Goal: Task Accomplishment & Management: Use online tool/utility

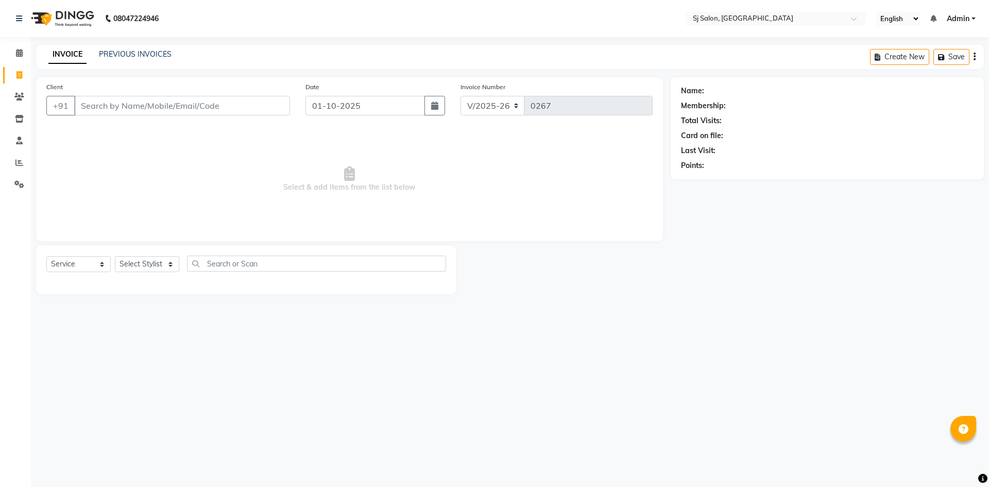
select select "8616"
select select "service"
click at [227, 102] on input "Client" at bounding box center [182, 106] width 216 height 20
click at [172, 100] on input "Client" at bounding box center [182, 106] width 216 height 20
click at [175, 105] on input "Client" at bounding box center [182, 106] width 216 height 20
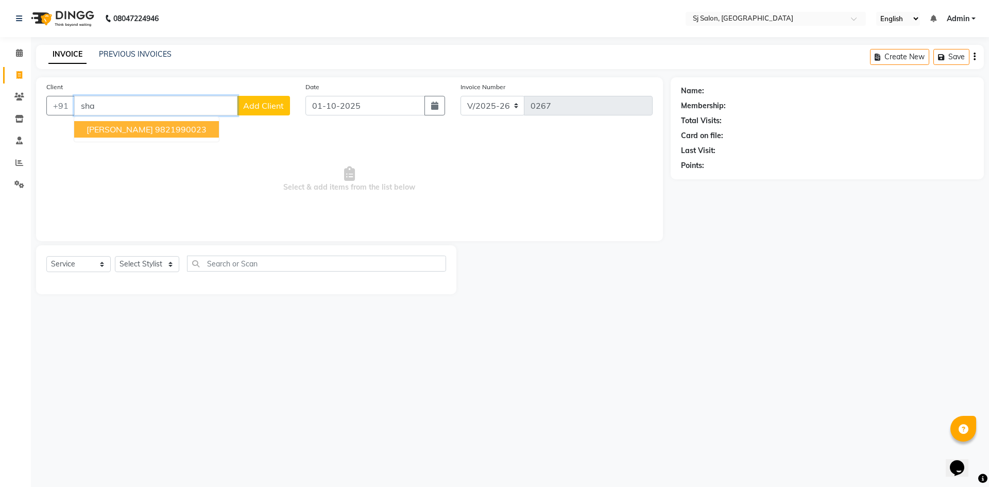
click at [155, 133] on ngb-highlight "9821990023" at bounding box center [181, 129] width 52 height 10
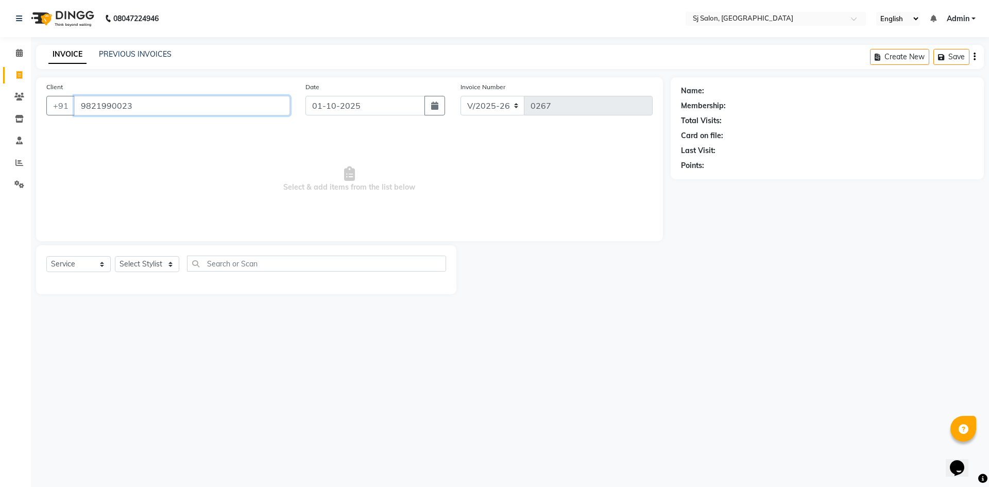
type input "9821990023"
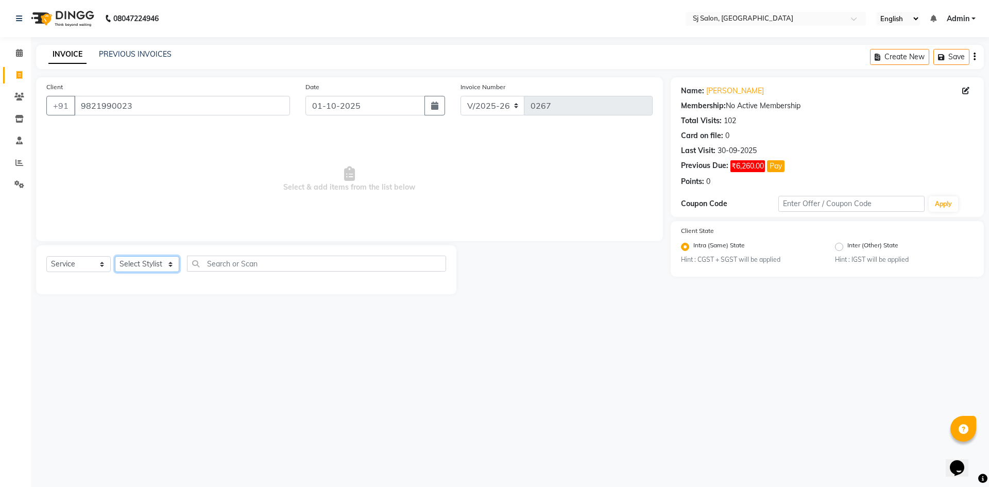
click at [165, 266] on select "Select Stylist afreen alivis [PERSON_NAME] [PERSON_NAME] [PERSON_NAME] [PERSON_…" at bounding box center [147, 264] width 64 height 16
select select "86038"
click at [115, 256] on select "Select Stylist afreen alivis [PERSON_NAME] [PERSON_NAME] [PERSON_NAME] [PERSON_…" at bounding box center [147, 264] width 64 height 16
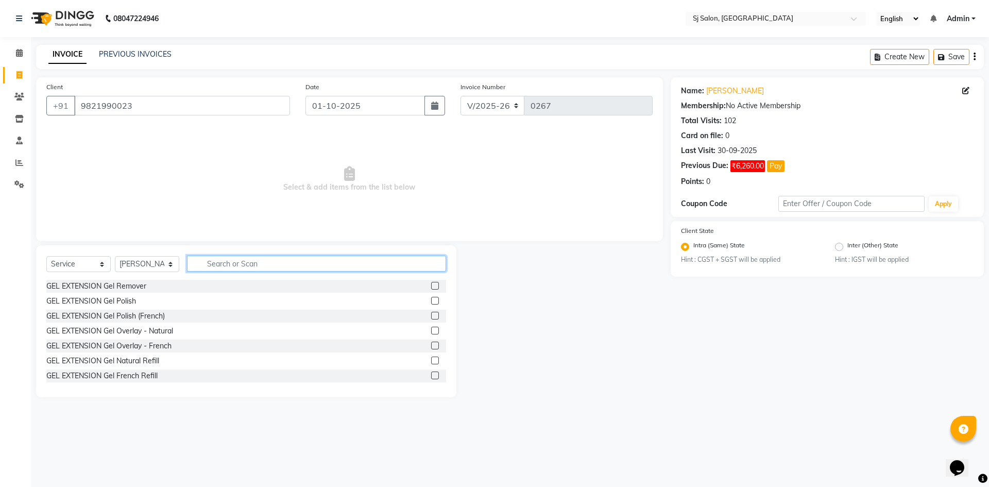
click at [212, 264] on input "text" at bounding box center [316, 264] width 259 height 16
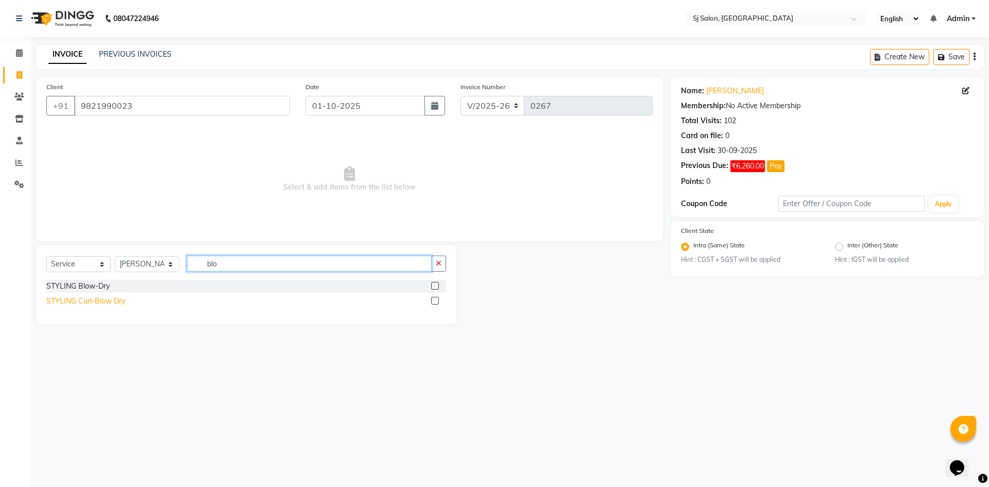
type input "blo"
click at [125, 300] on div "STYLING Curl-Blow Dry" at bounding box center [85, 301] width 79 height 11
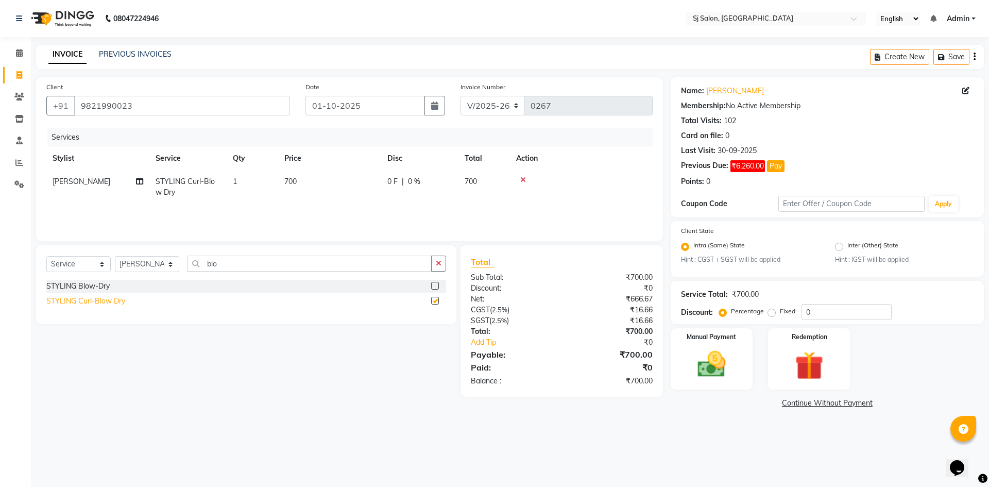
checkbox input "false"
click at [300, 177] on td "700" at bounding box center [329, 187] width 103 height 34
select select "86038"
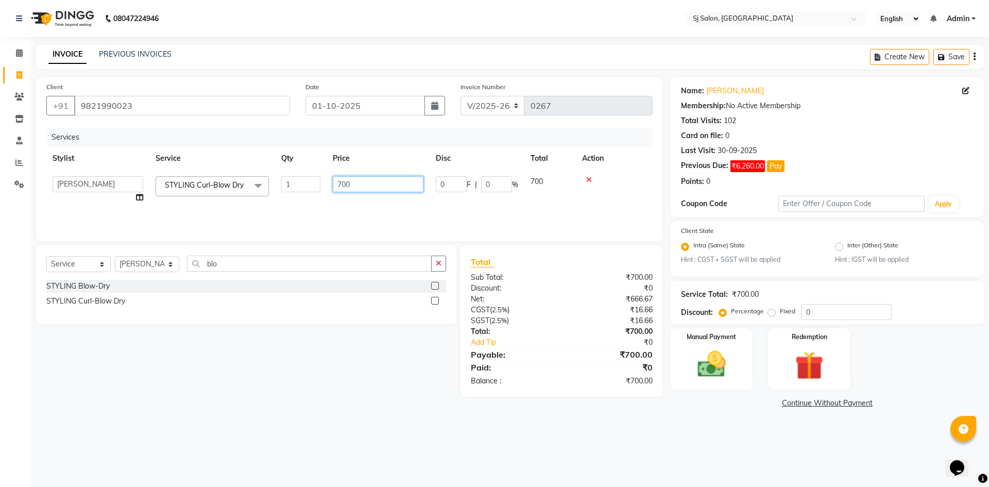
click at [350, 182] on input "700" at bounding box center [378, 184] width 91 height 16
type input "7"
type input "1500"
click at [292, 390] on div "Select Service Product Membership Package Voucher Prepaid Gift Card Select Styl…" at bounding box center [242, 320] width 428 height 151
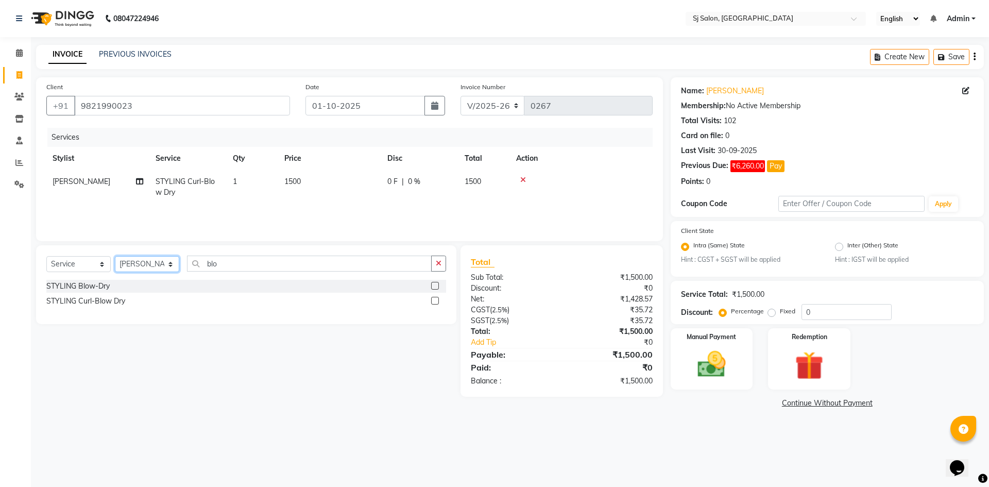
click at [174, 265] on select "Select Stylist afreen alivis [PERSON_NAME] [PERSON_NAME] [PERSON_NAME] [PERSON_…" at bounding box center [147, 264] width 64 height 16
select select "92199"
click at [115, 256] on select "Select Stylist afreen alivis [PERSON_NAME] [PERSON_NAME] [PERSON_NAME] [PERSON_…" at bounding box center [147, 264] width 64 height 16
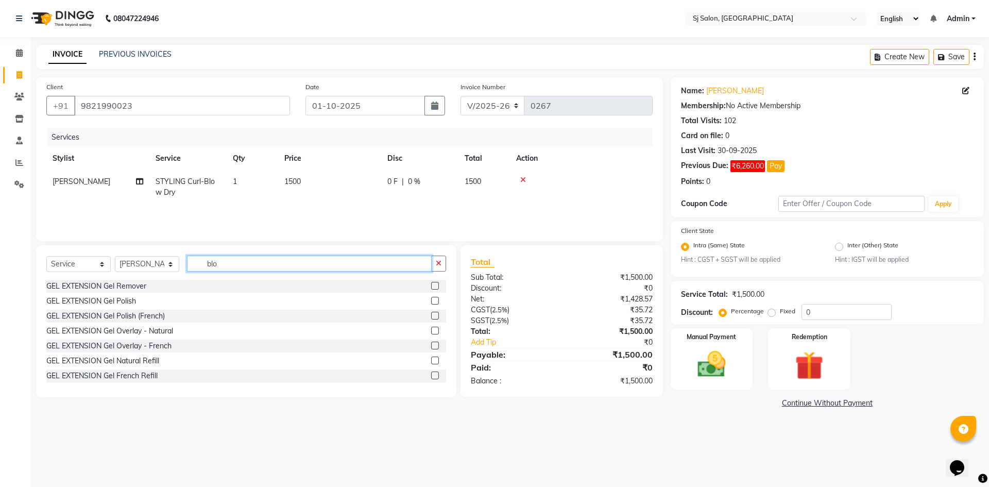
click at [235, 264] on input "blo" at bounding box center [309, 264] width 245 height 16
type input "b"
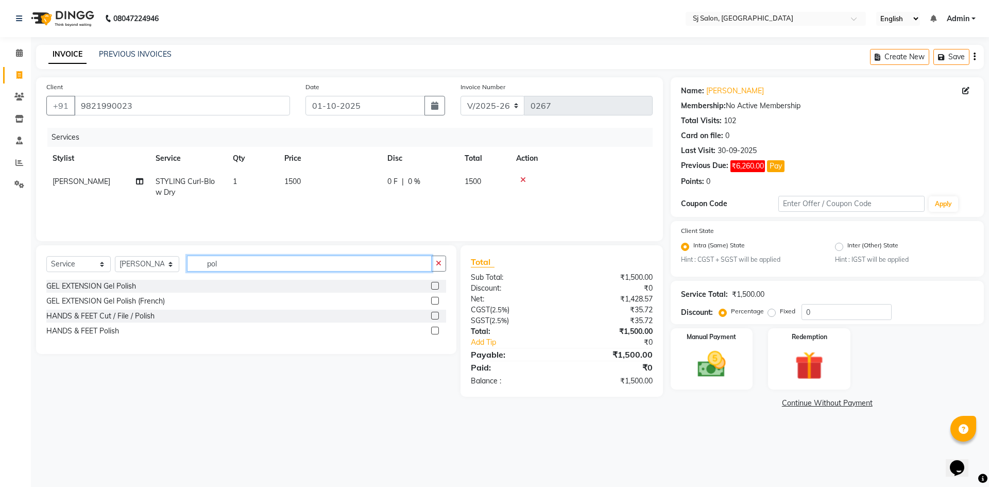
type input "pol"
click at [152, 310] on div "HANDS & FEET Cut / File / Polish" at bounding box center [246, 316] width 400 height 13
click at [91, 329] on div "HANDS & FEET Polish" at bounding box center [82, 331] width 73 height 11
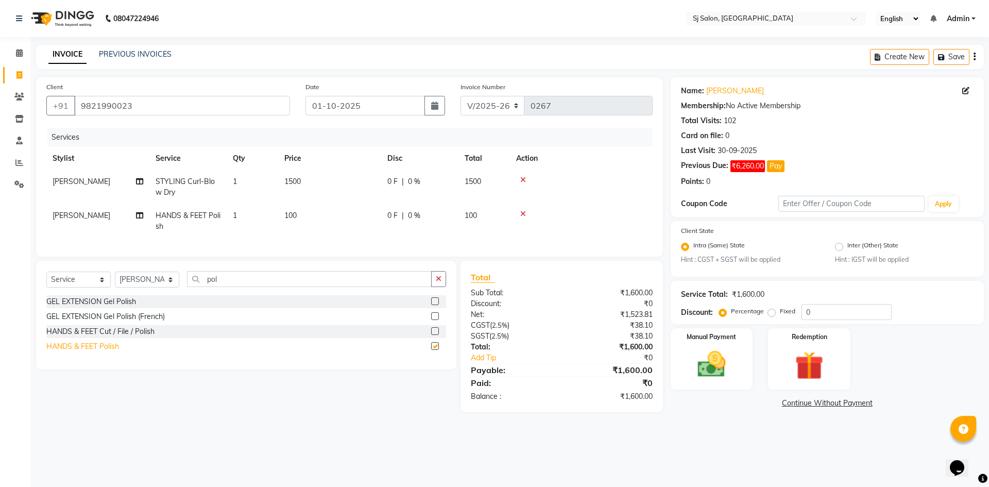
checkbox input "false"
click at [707, 372] on img at bounding box center [712, 365] width 48 height 34
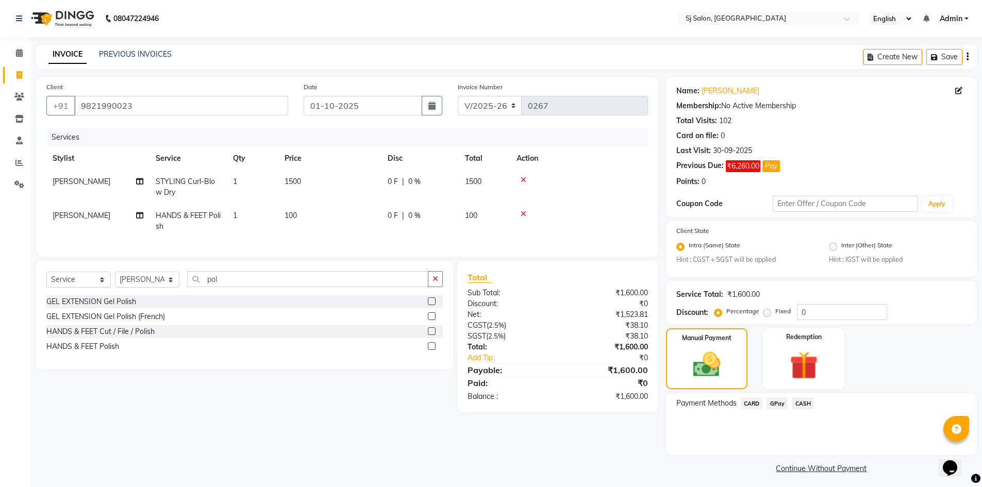
click at [803, 403] on span "CASH" at bounding box center [802, 403] width 22 height 12
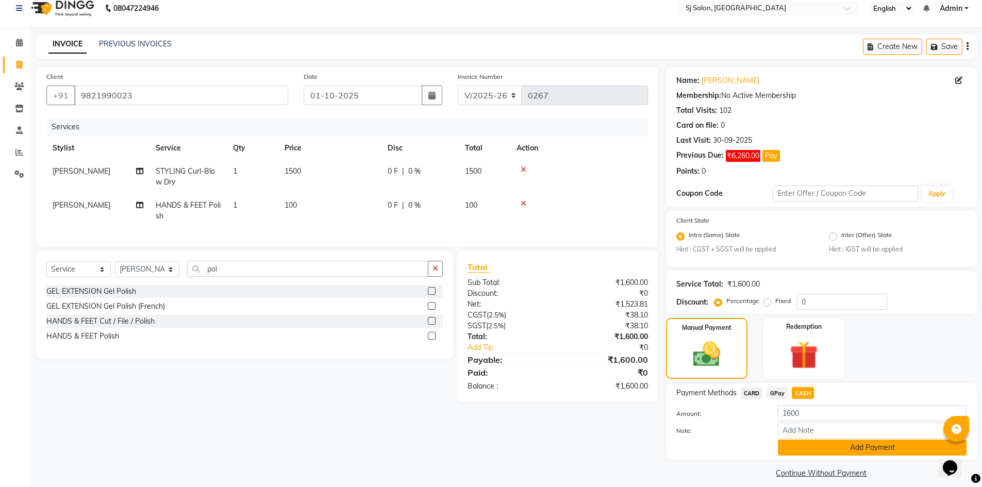
scroll to position [20, 0]
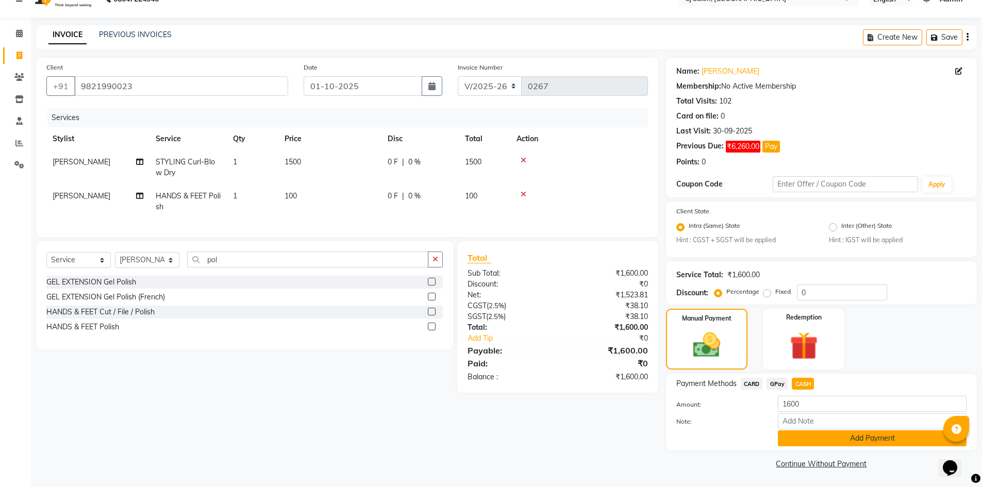
click at [800, 430] on button "Add Payment" at bounding box center [872, 438] width 189 height 16
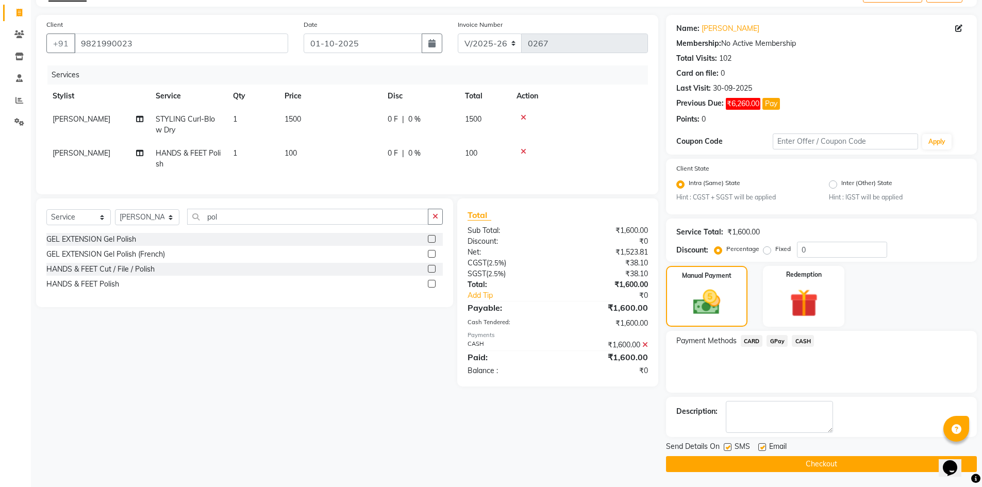
scroll to position [63, 0]
click at [728, 446] on label at bounding box center [727, 447] width 8 height 8
click at [728, 446] on input "checkbox" at bounding box center [726, 447] width 7 height 7
checkbox input "false"
click at [729, 458] on button "Checkout" at bounding box center [821, 464] width 311 height 16
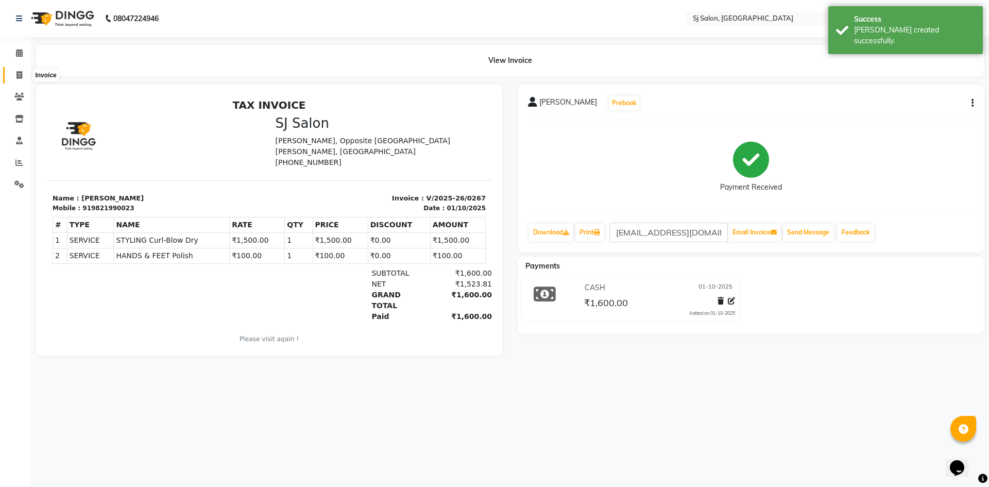
click at [16, 77] on icon at bounding box center [19, 75] width 6 height 8
select select "service"
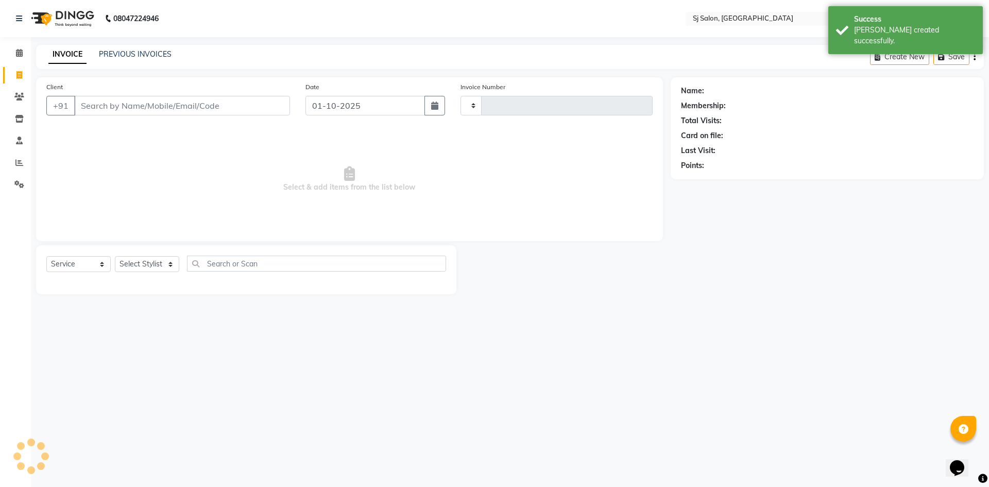
type input "0268"
select select "8616"
click at [121, 105] on input "Client" at bounding box center [182, 106] width 216 height 20
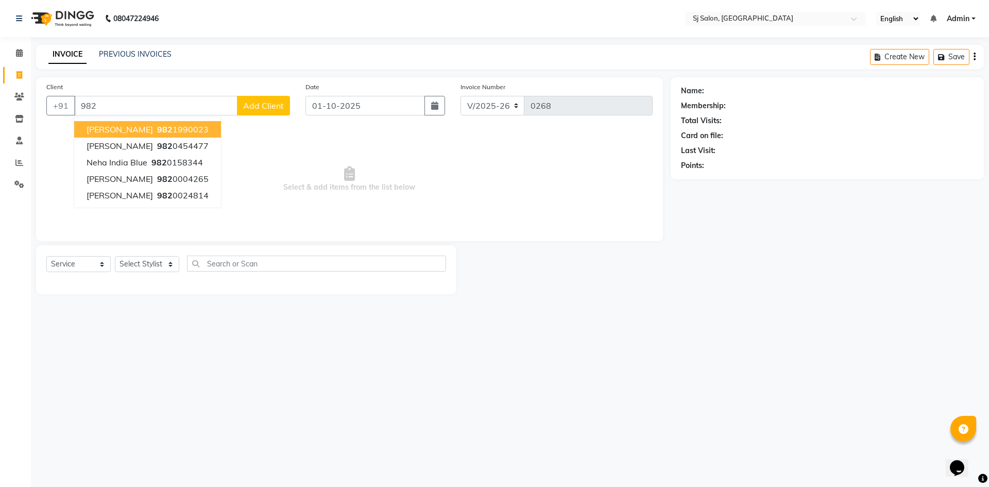
click at [118, 126] on span "[PERSON_NAME]" at bounding box center [120, 129] width 66 height 10
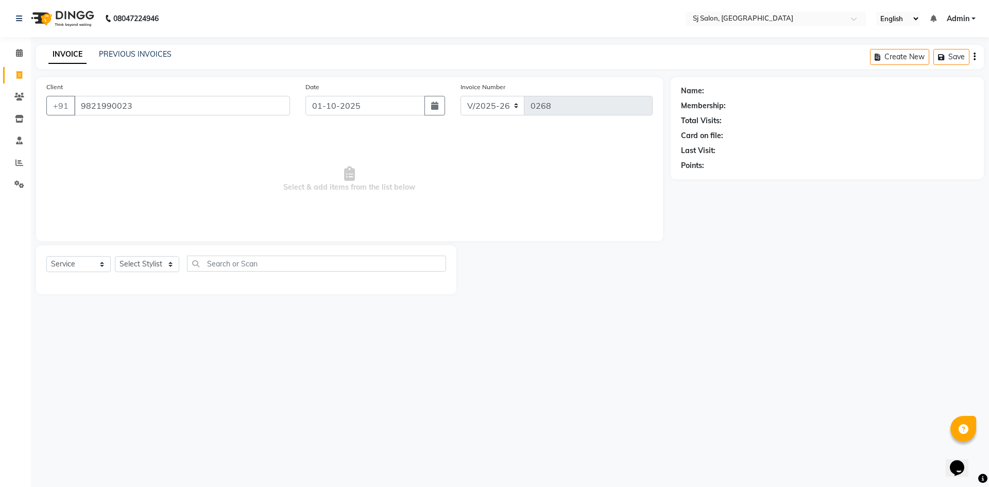
type input "9821990023"
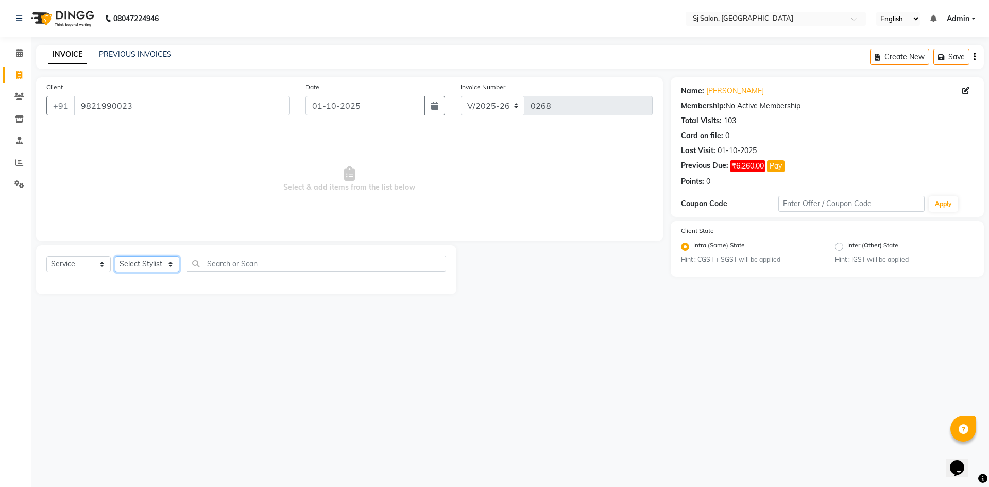
click at [165, 262] on select "Select Stylist afreen alivis [PERSON_NAME] [PERSON_NAME] [PERSON_NAME] [PERSON_…" at bounding box center [147, 264] width 64 height 16
select select "86055"
click at [115, 256] on select "Select Stylist afreen alivis [PERSON_NAME] [PERSON_NAME] [PERSON_NAME] [PERSON_…" at bounding box center [147, 264] width 64 height 16
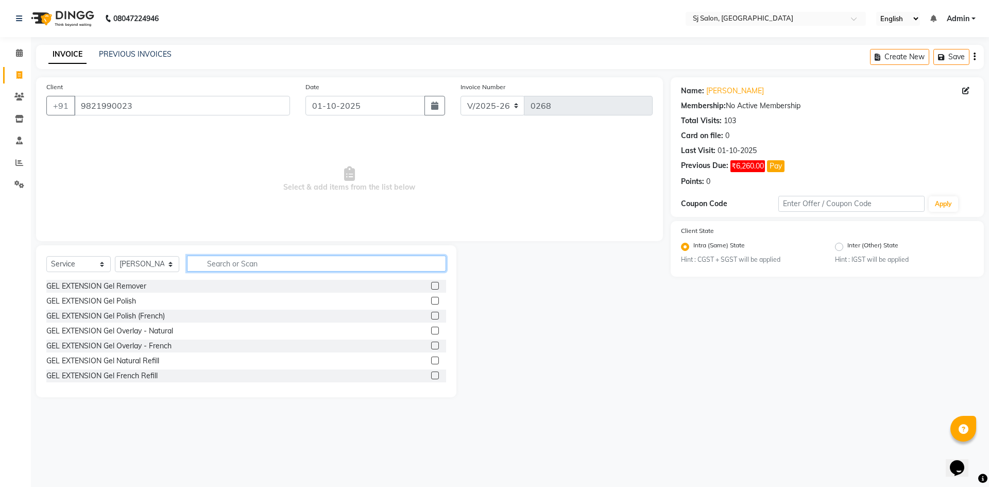
click at [218, 263] on input "text" at bounding box center [316, 264] width 259 height 16
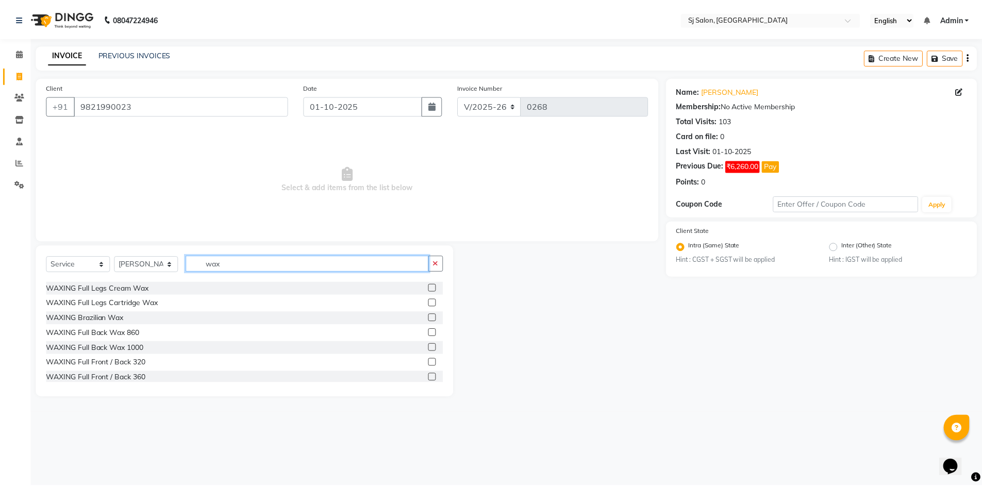
scroll to position [206, 0]
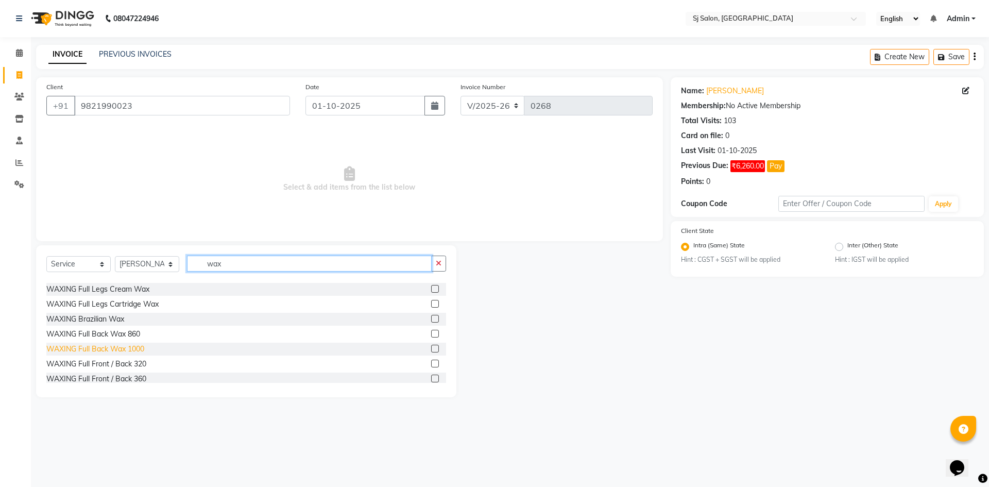
type input "wax"
click at [125, 346] on div "WAXING Full Back Wax 1000" at bounding box center [95, 349] width 98 height 11
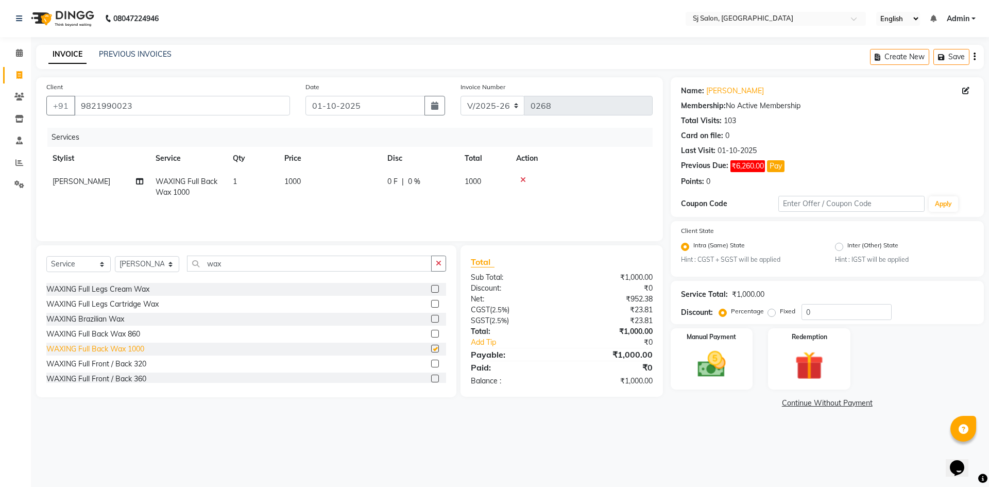
checkbox input "false"
click at [294, 178] on span "1000" at bounding box center [292, 181] width 16 height 9
select select "86055"
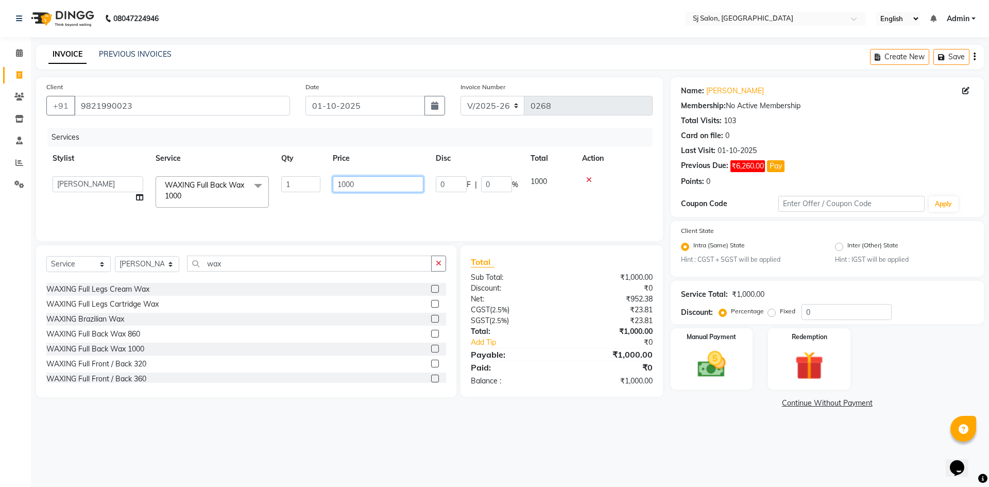
click at [358, 183] on input "1000" at bounding box center [378, 184] width 91 height 16
type input "1"
type input "3500"
click at [377, 444] on div "08047224946 Select Location × Sj Salon, Lower Parel English ENGLISH Español الع…" at bounding box center [494, 243] width 989 height 487
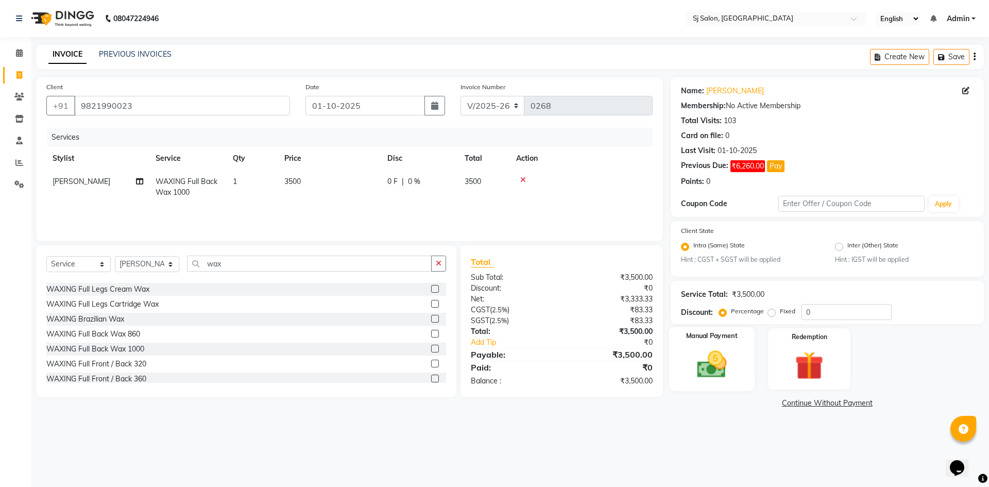
click at [713, 363] on img at bounding box center [712, 365] width 48 height 34
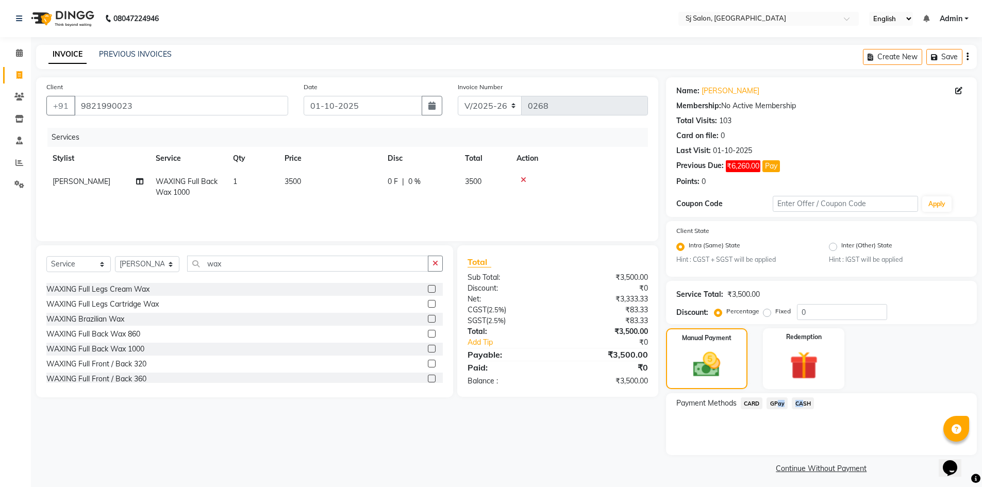
drag, startPoint x: 797, startPoint y: 403, endPoint x: 775, endPoint y: 402, distance: 21.6
click at [775, 402] on div "Payment Methods CARD GPay CASH" at bounding box center [821, 404] width 290 height 14
click at [776, 402] on span "GPay" at bounding box center [776, 403] width 21 height 12
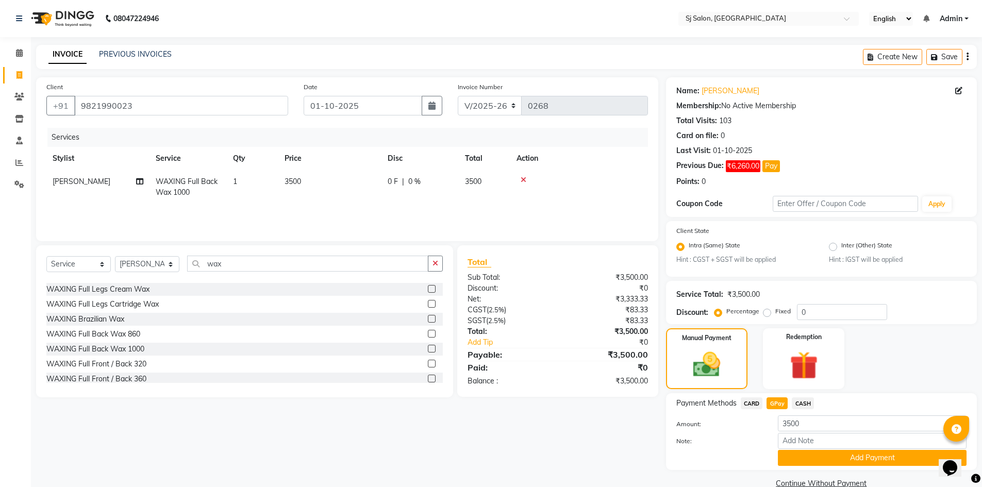
click at [776, 401] on span "GPay" at bounding box center [776, 403] width 21 height 12
click at [827, 460] on button "Add Payment" at bounding box center [872, 458] width 189 height 16
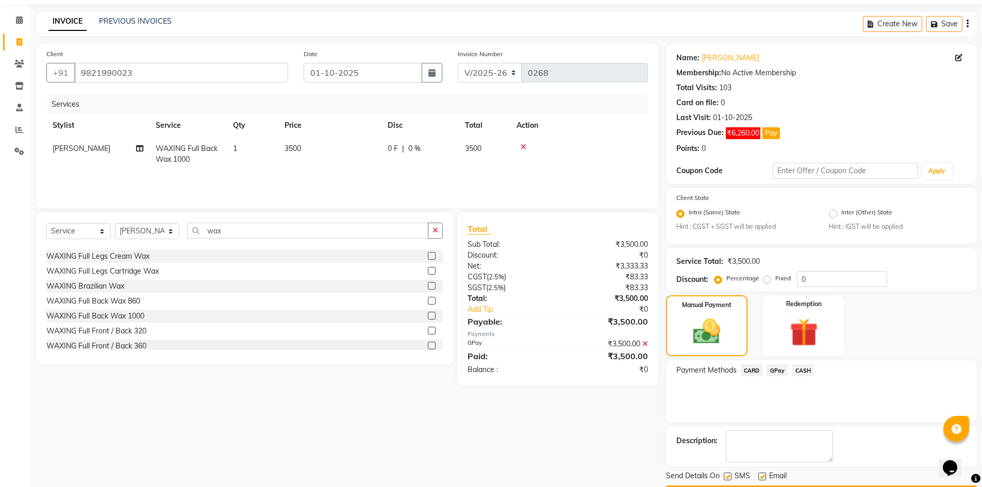
scroll to position [63, 0]
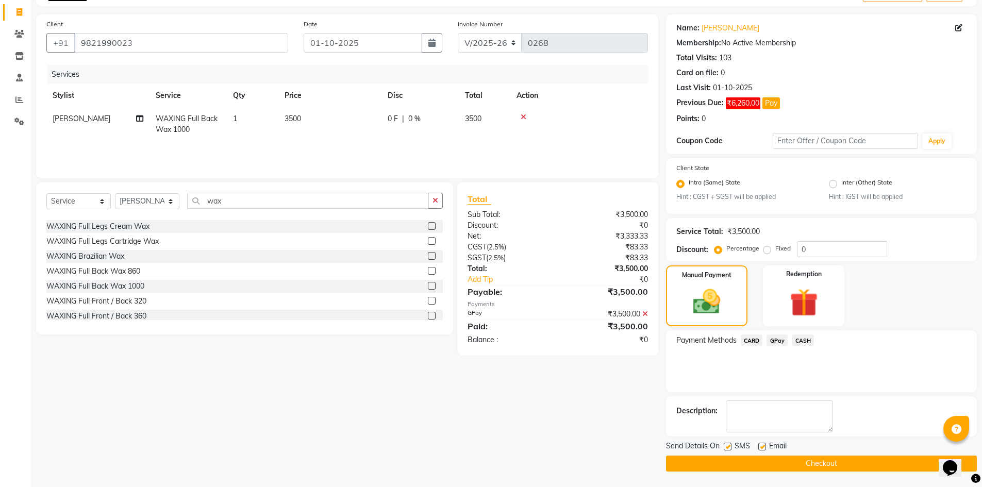
click at [723, 448] on label at bounding box center [727, 447] width 8 height 8
click at [723, 448] on input "checkbox" at bounding box center [726, 447] width 7 height 7
checkbox input "false"
click at [163, 199] on select "Select Stylist afreen alivis [PERSON_NAME] [PERSON_NAME] [PERSON_NAME] [PERSON_…" at bounding box center [147, 201] width 64 height 16
select select "86054"
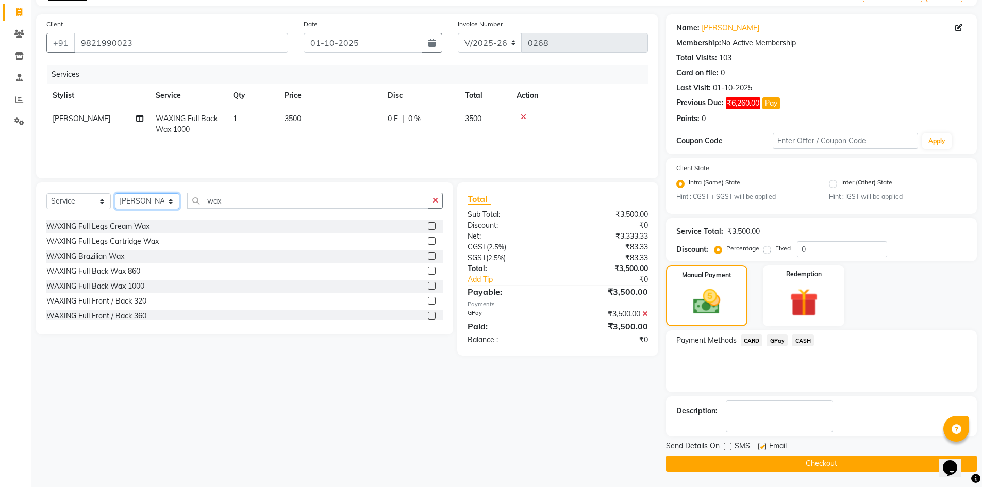
click at [115, 193] on select "Select Stylist afreen alivis [PERSON_NAME] [PERSON_NAME] [PERSON_NAME] [PERSON_…" at bounding box center [147, 201] width 64 height 16
click at [698, 460] on button "Checkout" at bounding box center [821, 464] width 311 height 16
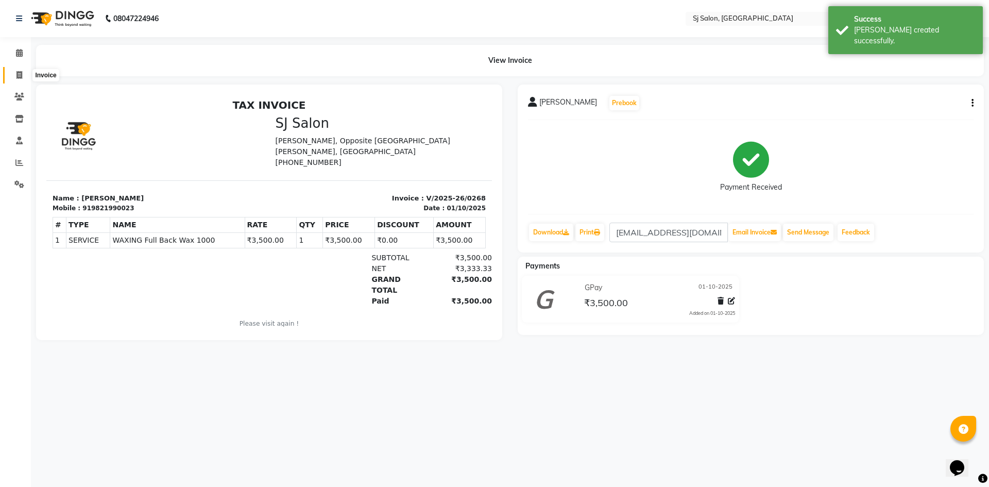
click at [18, 72] on icon at bounding box center [19, 75] width 6 height 8
select select "service"
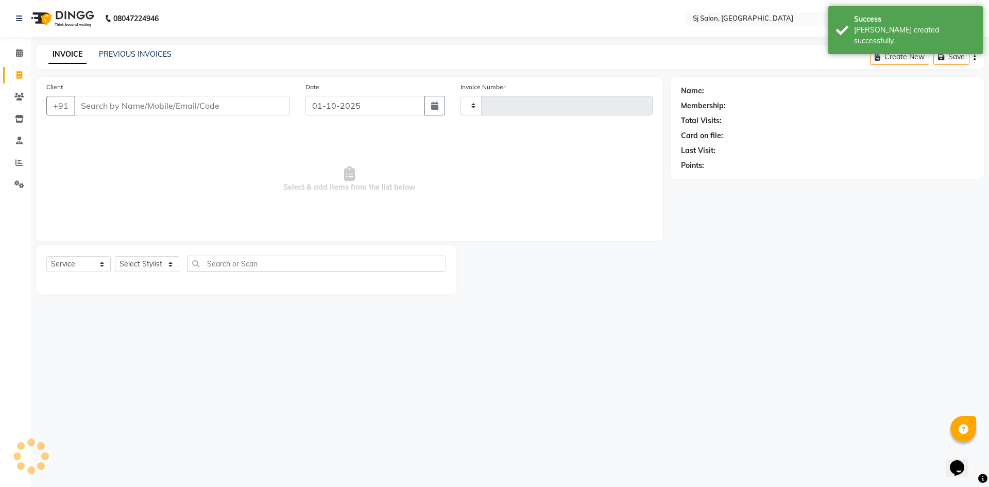
type input "0269"
select select "8616"
click at [194, 103] on input "Client" at bounding box center [182, 106] width 216 height 20
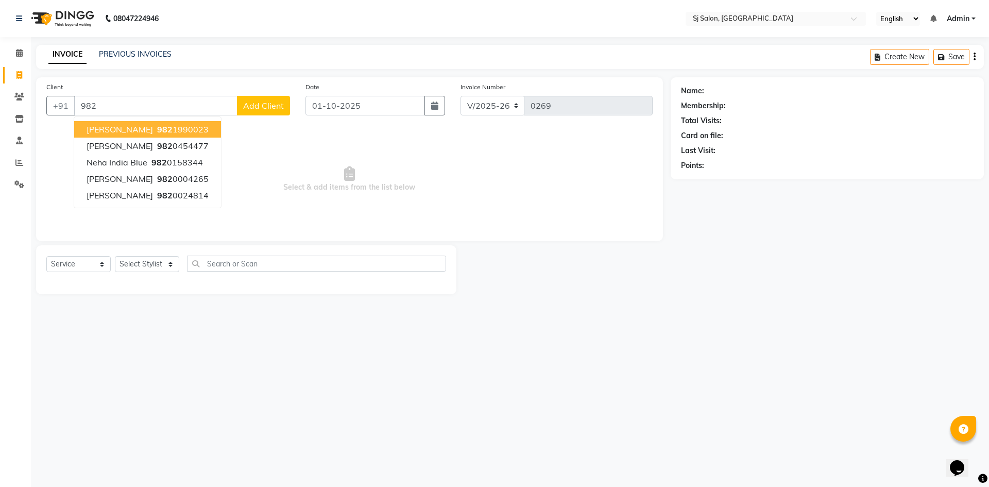
click at [169, 128] on ngb-highlight "982 1990023" at bounding box center [182, 129] width 54 height 10
type input "9821990023"
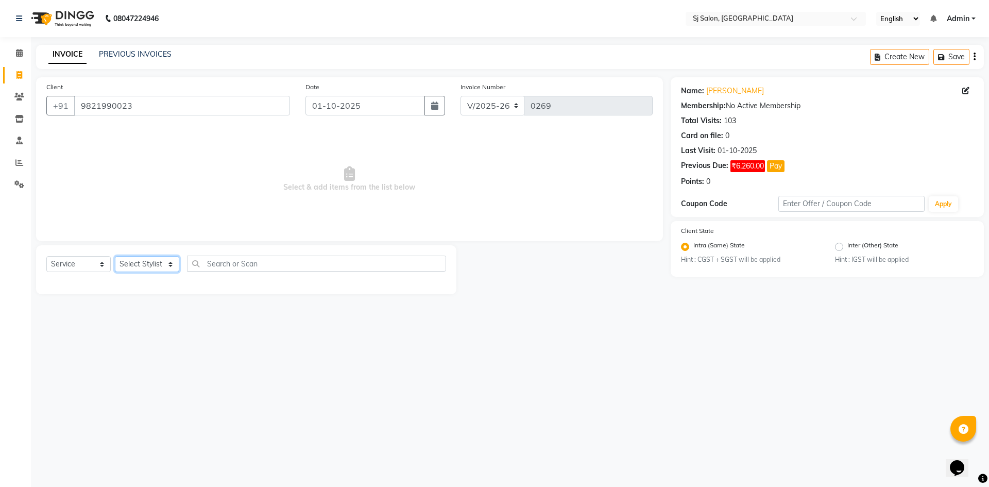
click at [170, 263] on select "Select Stylist afreen alivis [PERSON_NAME] [PERSON_NAME] [PERSON_NAME] [PERSON_…" at bounding box center [147, 264] width 64 height 16
select select "93090"
click at [115, 256] on select "Select Stylist afreen alivis [PERSON_NAME] [PERSON_NAME] [PERSON_NAME] [PERSON_…" at bounding box center [147, 264] width 64 height 16
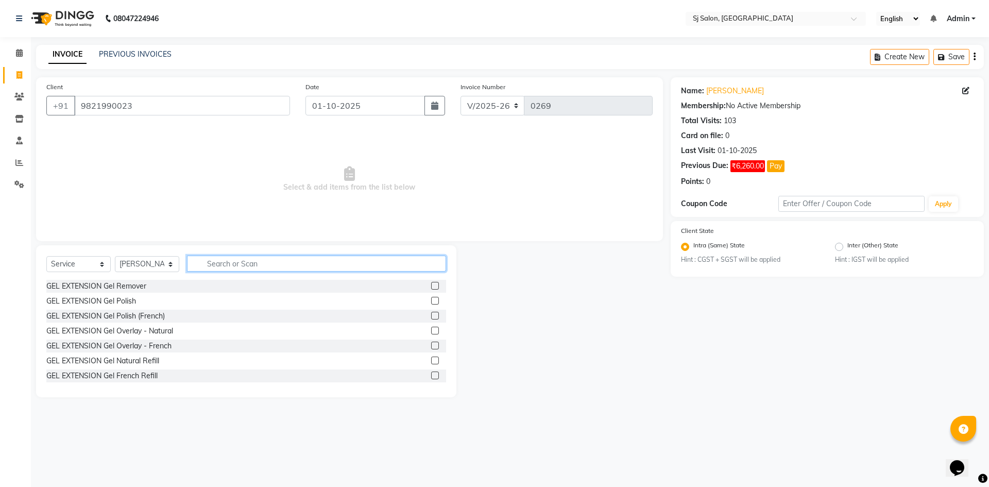
click at [233, 262] on input "text" at bounding box center [316, 264] width 259 height 16
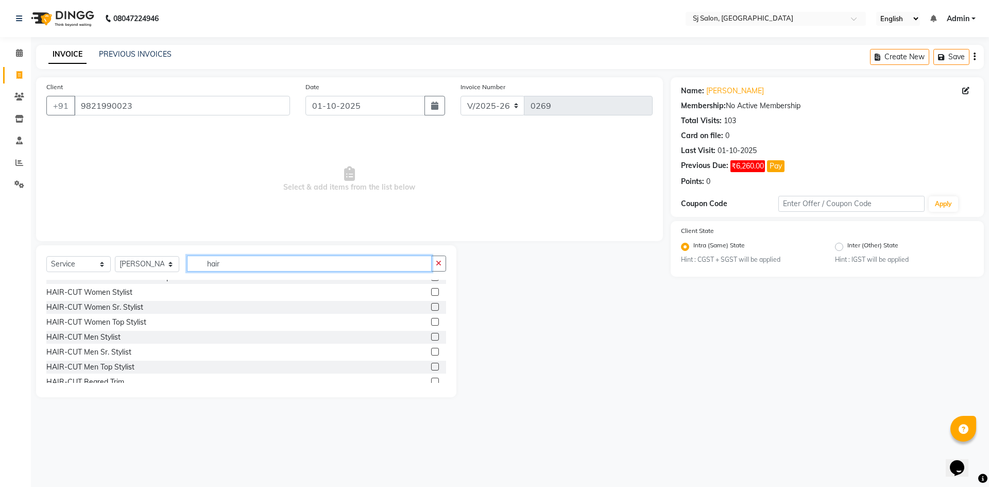
scroll to position [71, 0]
type input "hair"
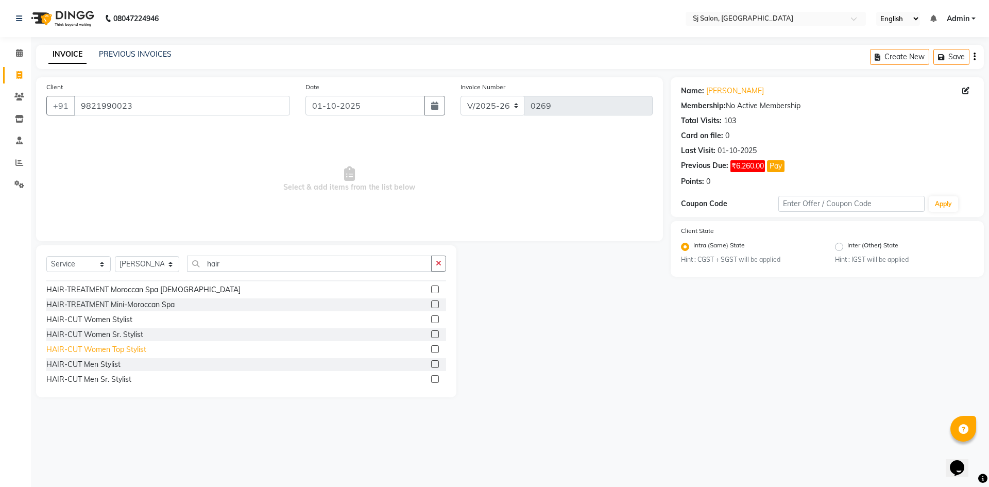
click at [98, 348] on div "HAIR-CUT Women Top Stylist" at bounding box center [96, 349] width 100 height 11
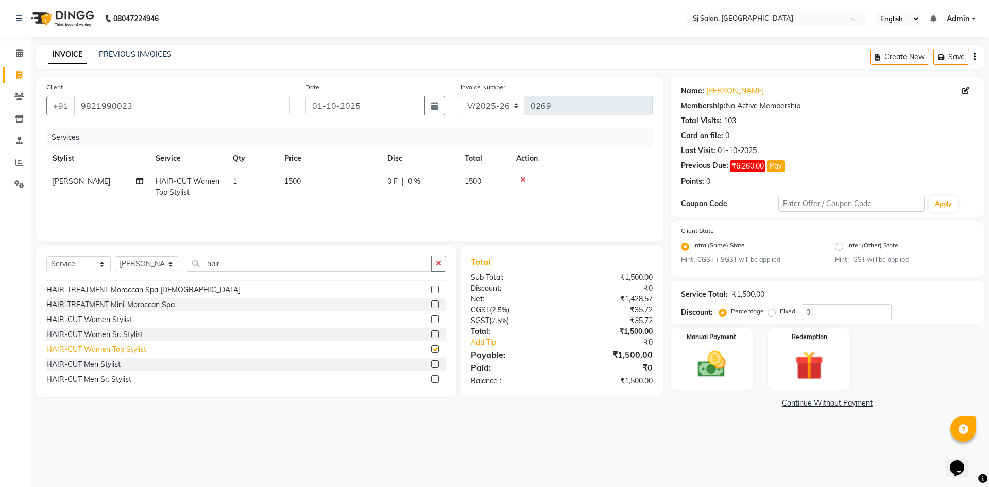
checkbox input "false"
click at [293, 178] on span "1500" at bounding box center [292, 181] width 16 height 9
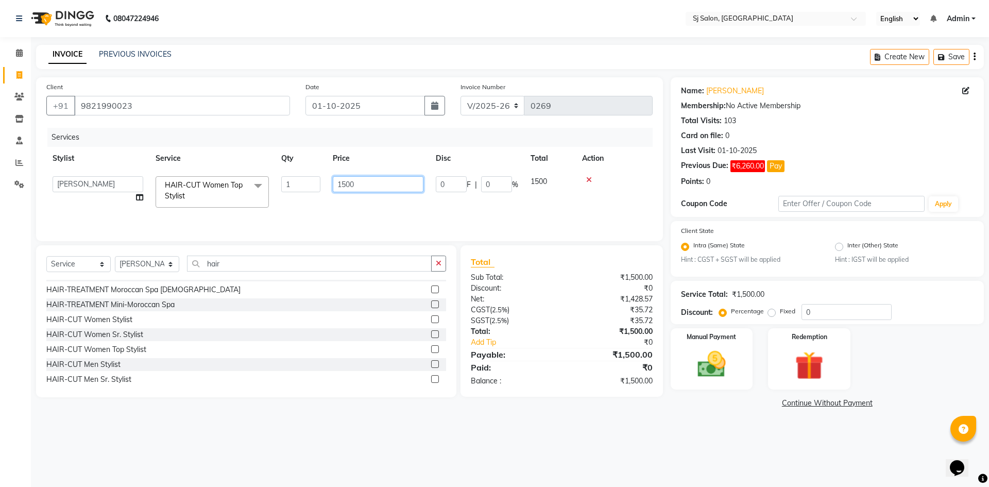
click at [350, 183] on input "1500" at bounding box center [378, 184] width 91 height 16
type input "1180"
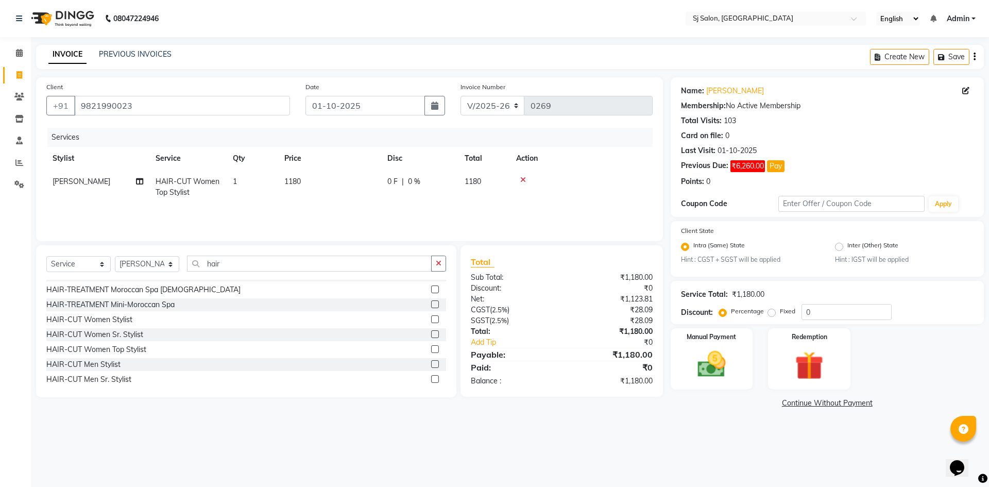
click at [383, 424] on main "INVOICE PREVIOUS INVOICES Create New Save Client [PHONE_NUMBER] Date [DATE] Inv…" at bounding box center [510, 235] width 958 height 381
click at [167, 260] on select "Select Stylist afreen alivis [PERSON_NAME] [PERSON_NAME] [PERSON_NAME] [PERSON_…" at bounding box center [147, 264] width 64 height 16
select select "92199"
click at [115, 256] on select "Select Stylist afreen alivis [PERSON_NAME] [PERSON_NAME] [PERSON_NAME] [PERSON_…" at bounding box center [147, 264] width 64 height 16
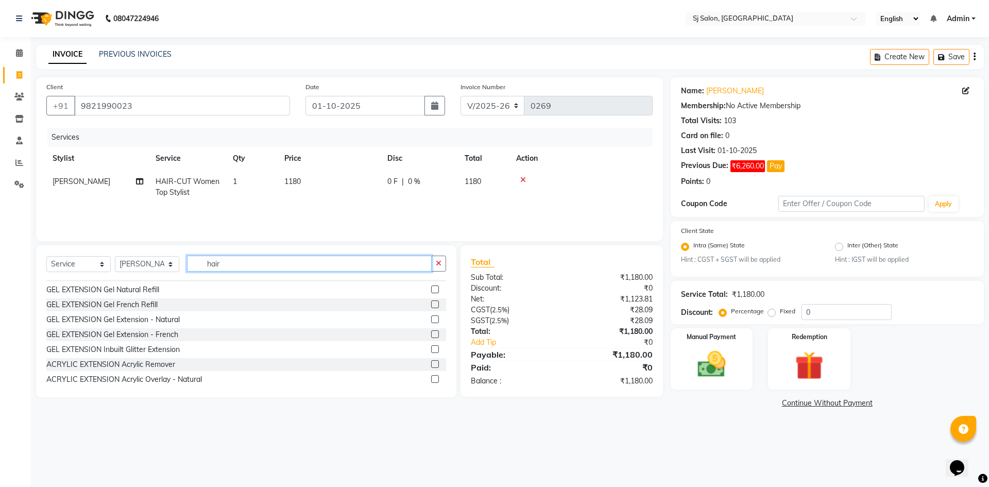
click at [243, 259] on input "hair" at bounding box center [309, 264] width 245 height 16
type input "h"
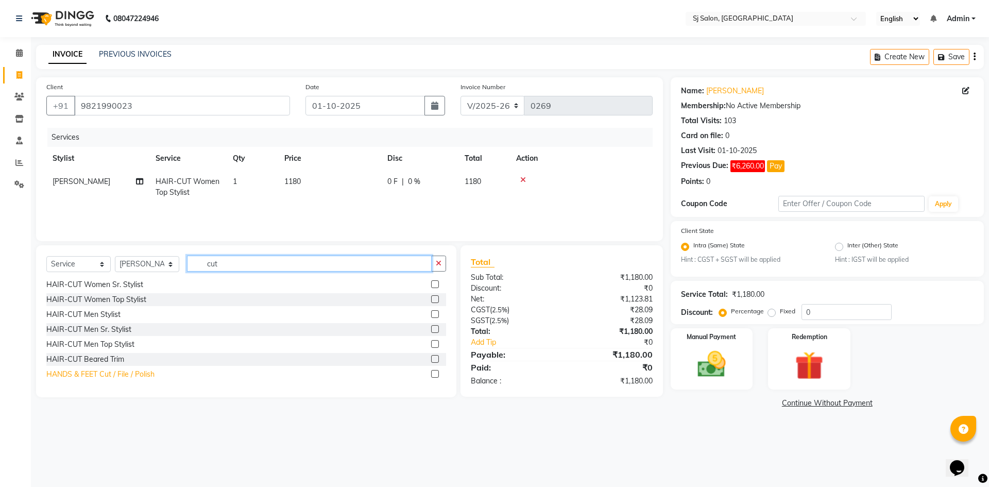
type input "cut"
click at [106, 371] on div "HANDS & FEET Cut / File / Polish" at bounding box center [100, 374] width 108 height 11
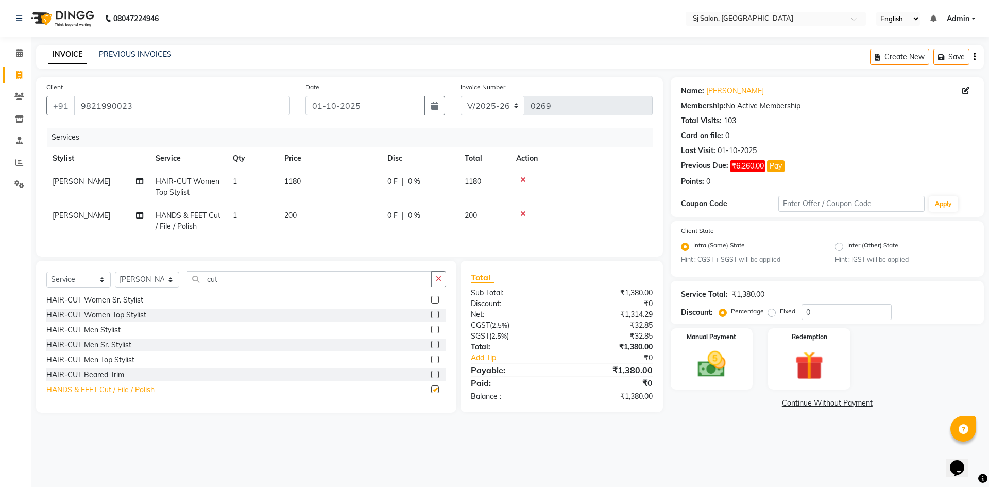
checkbox input "false"
click at [302, 214] on td "200" at bounding box center [329, 221] width 103 height 34
select select "92199"
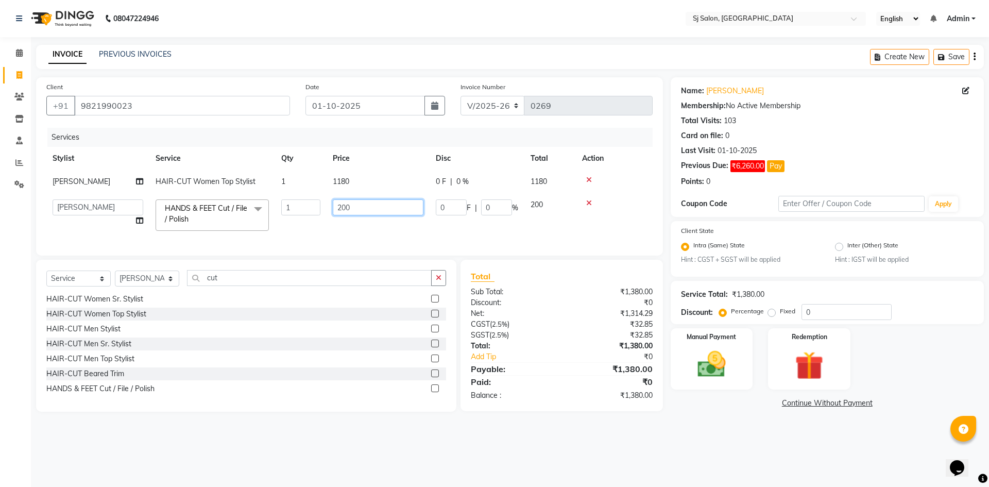
click at [342, 207] on input "200" at bounding box center [378, 207] width 91 height 16
type input "400"
click at [362, 442] on div "08047224946 Select Location × Sj Salon, Lower Parel English ENGLISH Español الع…" at bounding box center [494, 243] width 989 height 487
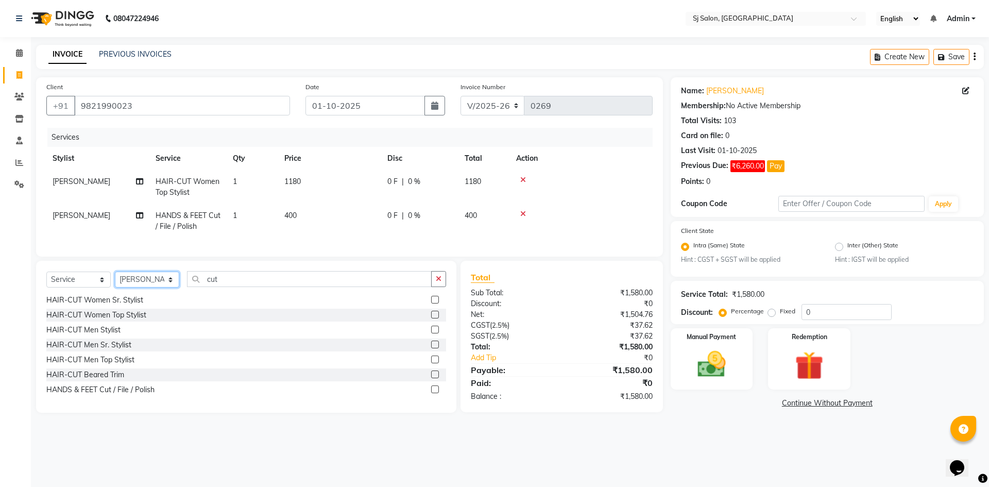
click at [168, 288] on select "Select Stylist afreen alivis [PERSON_NAME] [PERSON_NAME] [PERSON_NAME] [PERSON_…" at bounding box center [147, 280] width 64 height 16
select select "86039"
click at [115, 279] on select "Select Stylist afreen alivis [PERSON_NAME] [PERSON_NAME] [PERSON_NAME] [PERSON_…" at bounding box center [147, 280] width 64 height 16
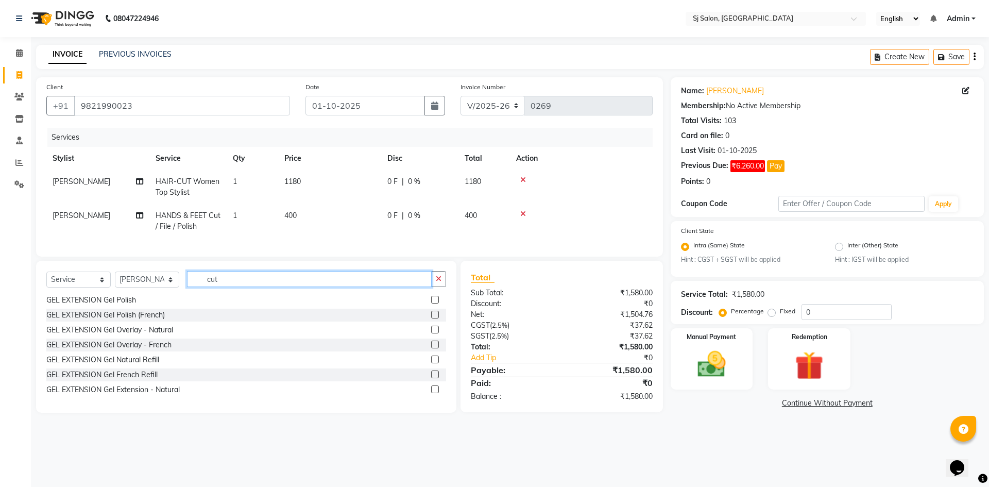
click at [275, 287] on input "cut" at bounding box center [309, 279] width 245 height 16
type input "c"
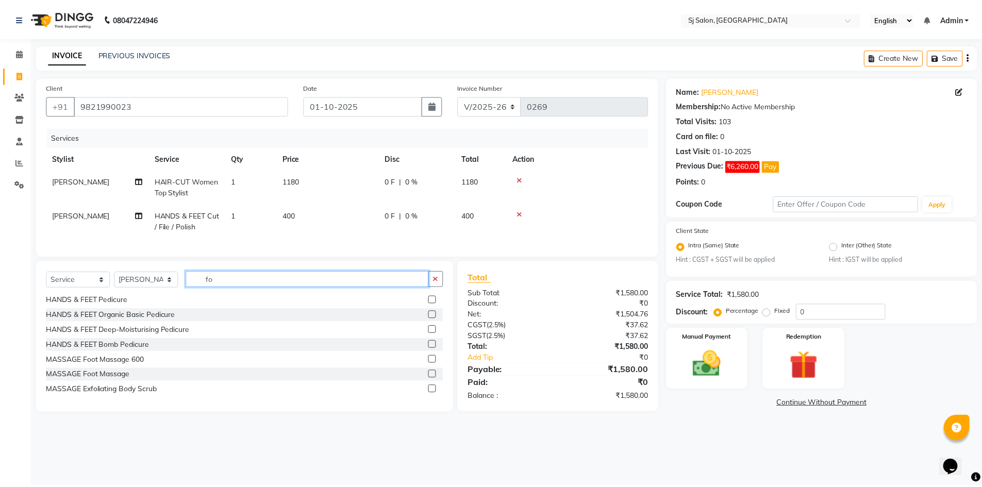
scroll to position [0, 0]
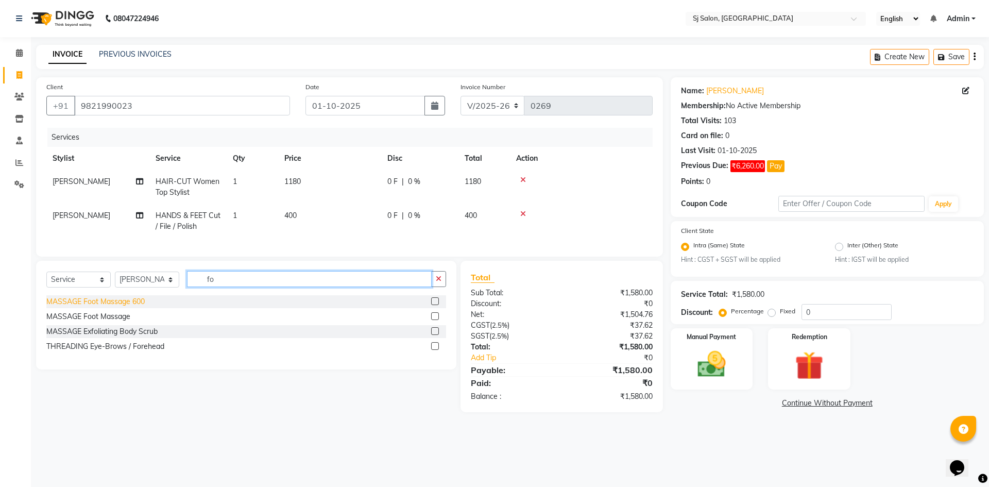
type input "fo"
click at [144, 307] on div "MASSAGE Foot Massage 600" at bounding box center [95, 301] width 98 height 11
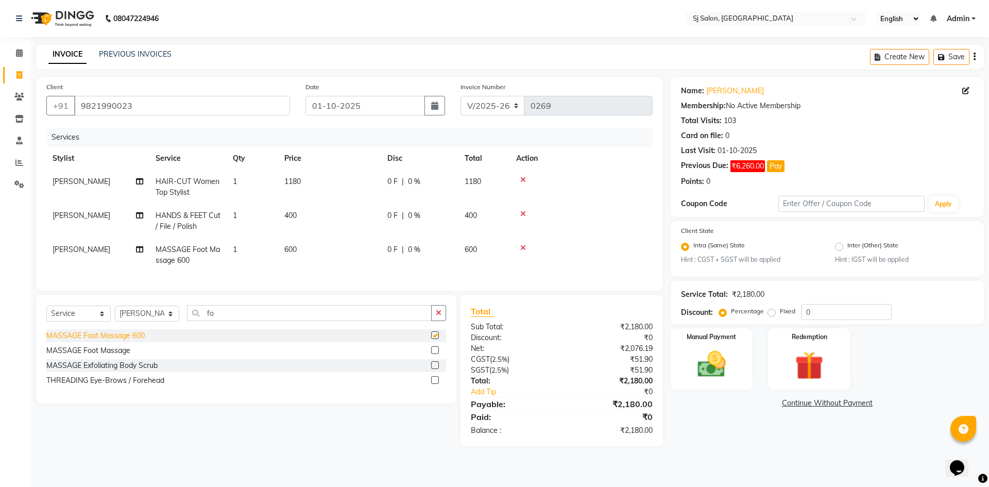
checkbox input "false"
click at [287, 242] on td "600" at bounding box center [329, 255] width 103 height 34
select select "86039"
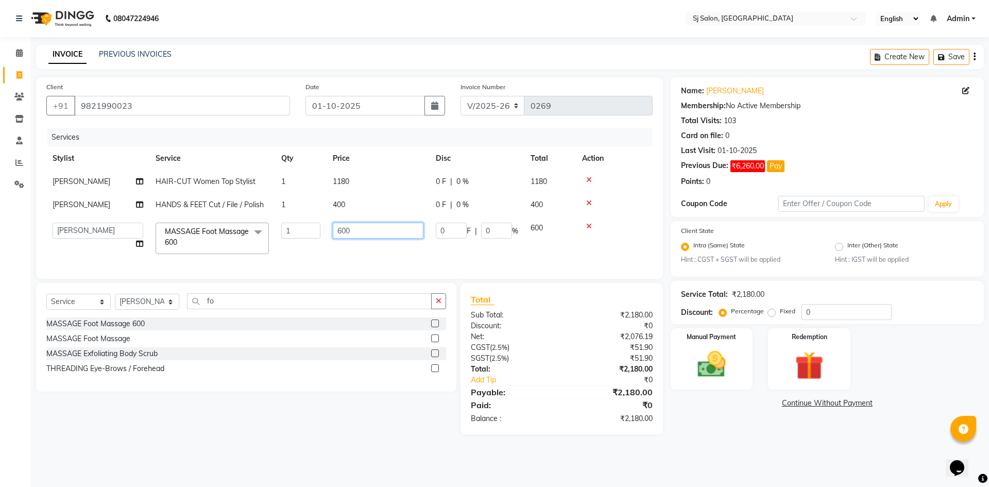
click at [343, 229] on input "600" at bounding box center [378, 231] width 91 height 16
type input "1000"
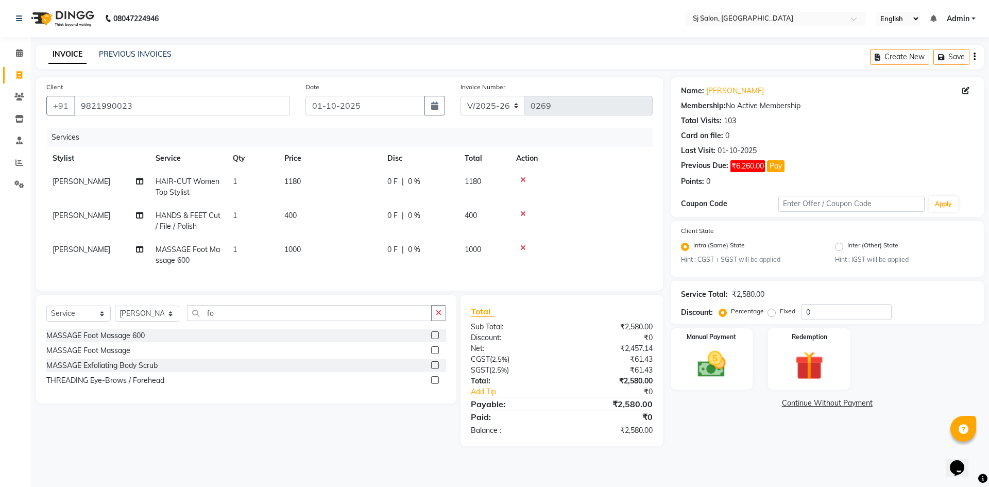
click at [356, 452] on main "INVOICE PREVIOUS INVOICES Create New Save Client [PHONE_NUMBER] Date [DATE] Inv…" at bounding box center [510, 253] width 958 height 417
click at [708, 370] on img at bounding box center [712, 365] width 48 height 34
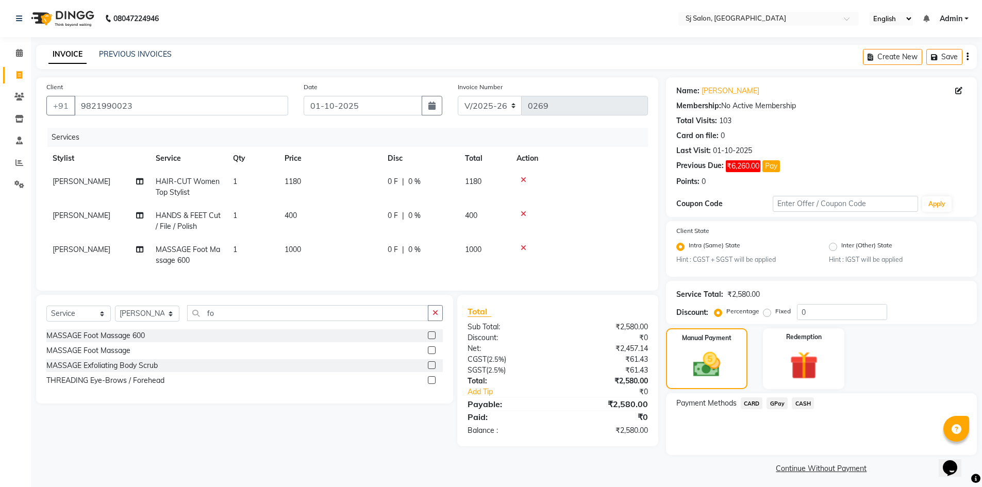
click at [771, 405] on span "GPay" at bounding box center [776, 403] width 21 height 12
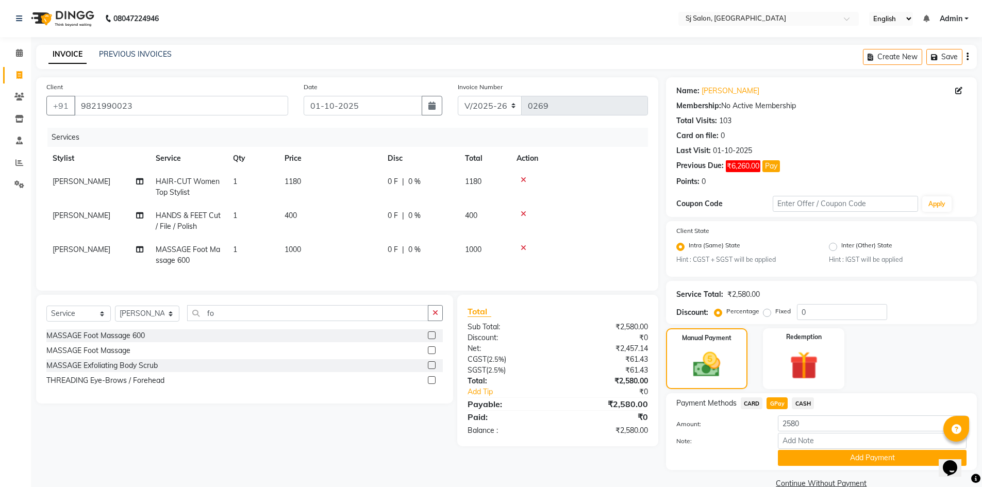
scroll to position [20, 0]
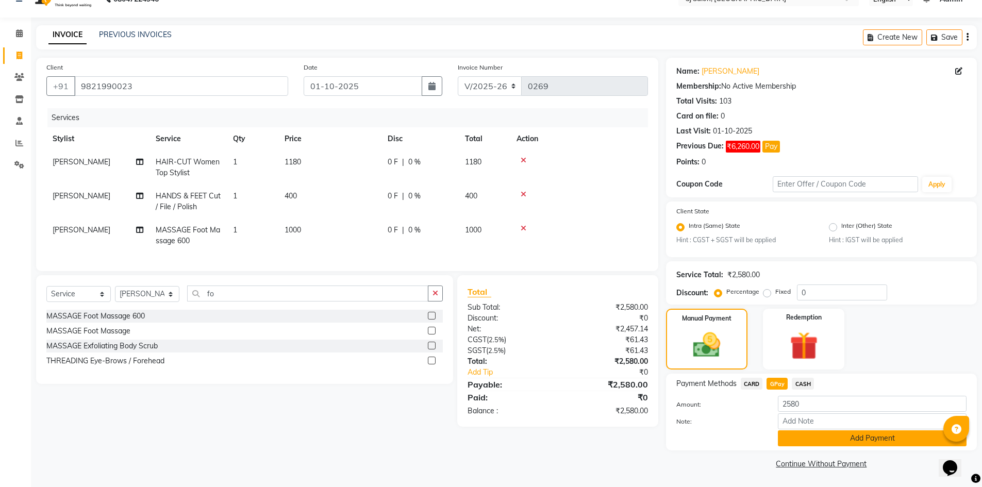
click at [792, 439] on button "Add Payment" at bounding box center [872, 438] width 189 height 16
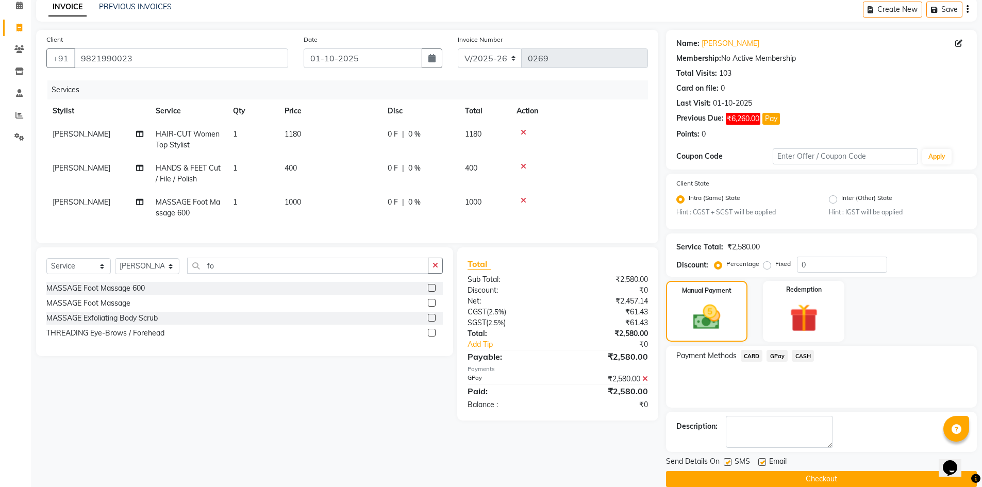
scroll to position [63, 0]
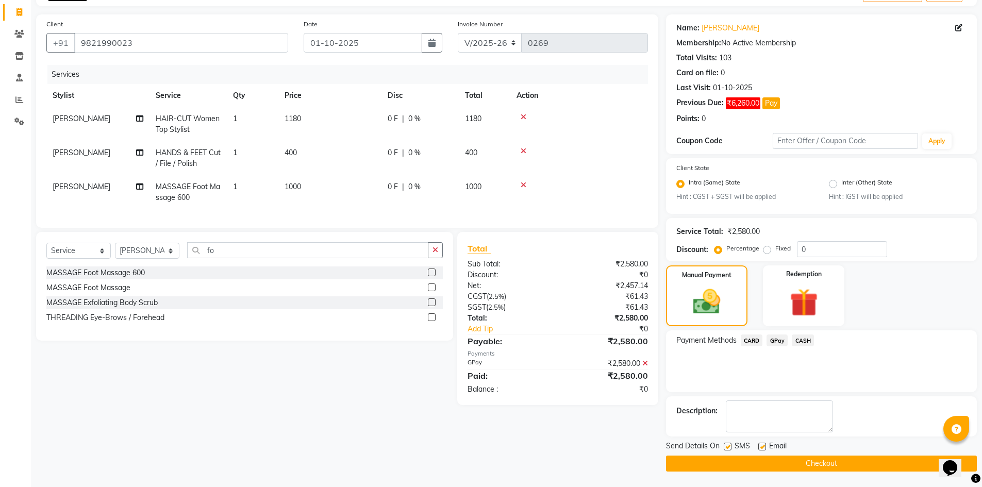
click at [728, 444] on label at bounding box center [727, 447] width 8 height 8
click at [728, 444] on input "checkbox" at bounding box center [726, 447] width 7 height 7
checkbox input "false"
click at [731, 463] on button "Checkout" at bounding box center [821, 464] width 311 height 16
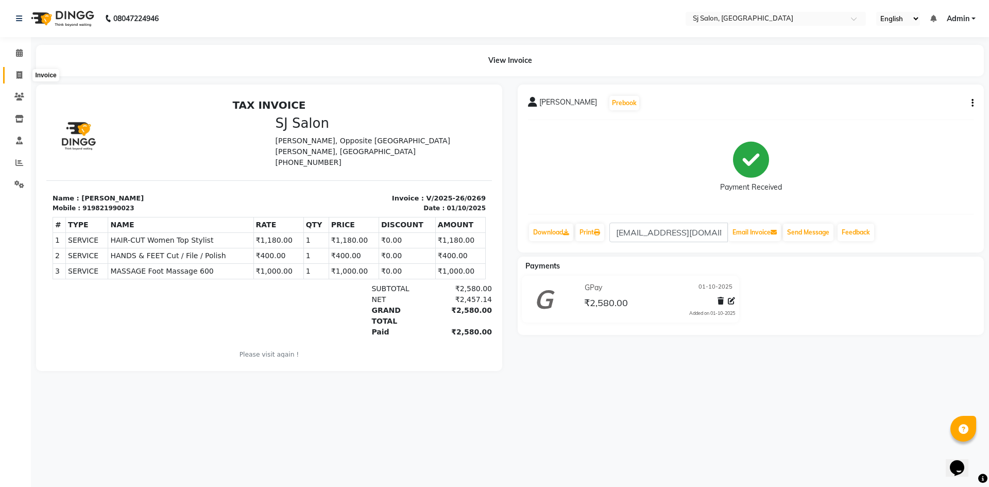
click at [16, 73] on icon at bounding box center [19, 75] width 6 height 8
select select "8616"
select select "service"
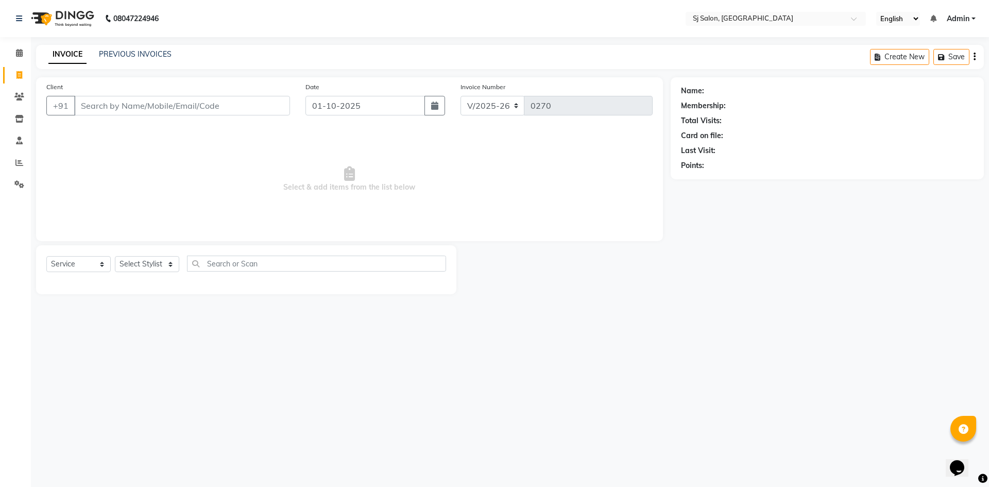
click at [133, 106] on input "Client" at bounding box center [182, 106] width 216 height 20
type input "h"
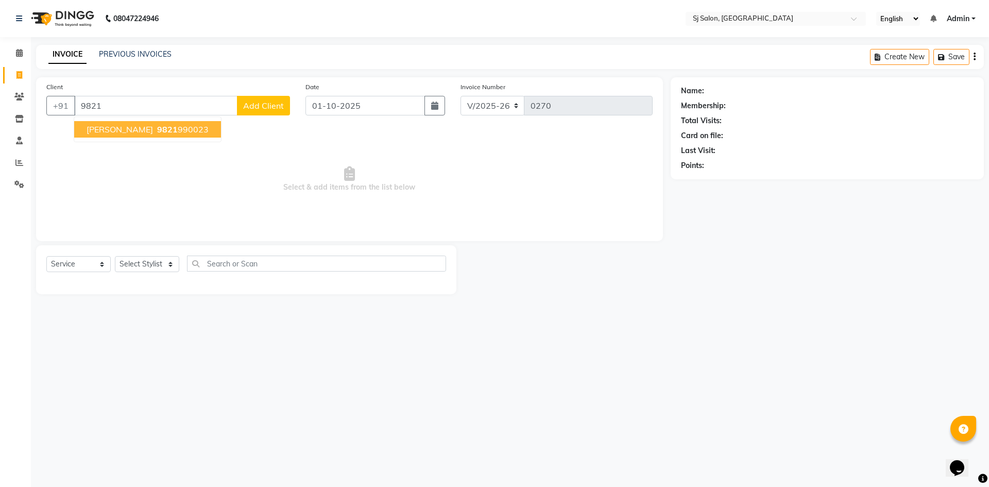
click at [134, 128] on span "[PERSON_NAME]" at bounding box center [120, 129] width 66 height 10
type input "9821990023"
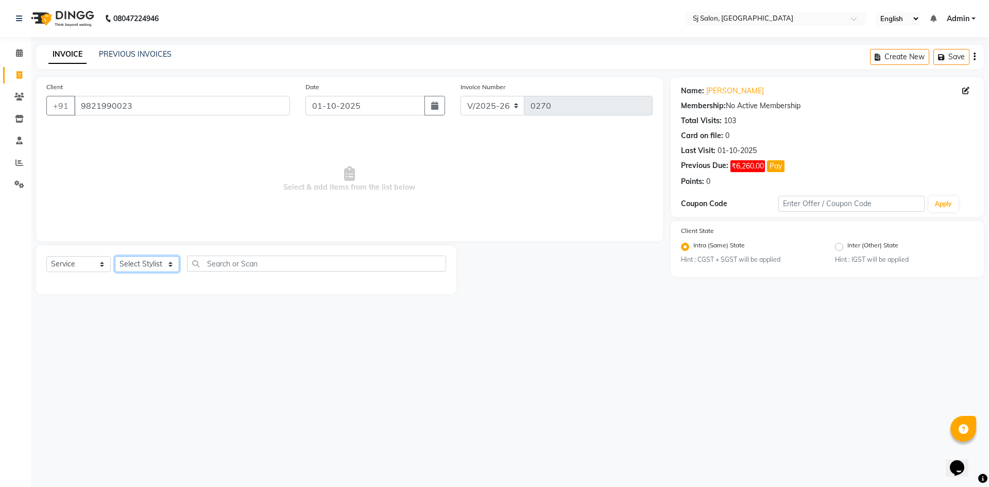
click at [147, 266] on select "Select Stylist afreen alivis [PERSON_NAME] [PERSON_NAME] [PERSON_NAME] [PERSON_…" at bounding box center [147, 264] width 64 height 16
select select "86038"
click at [115, 256] on select "Select Stylist afreen alivis [PERSON_NAME] [PERSON_NAME] [PERSON_NAME] [PERSON_…" at bounding box center [147, 264] width 64 height 16
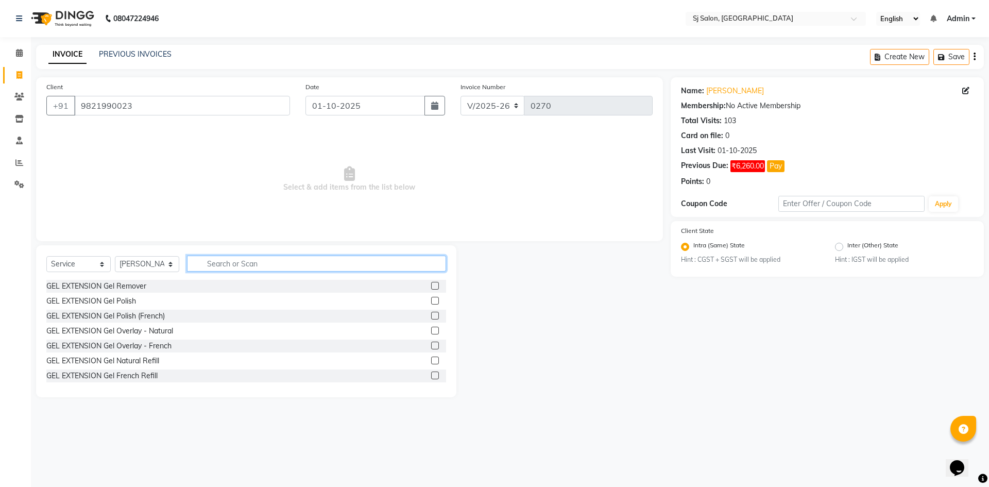
click at [233, 260] on input "text" at bounding box center [316, 264] width 259 height 16
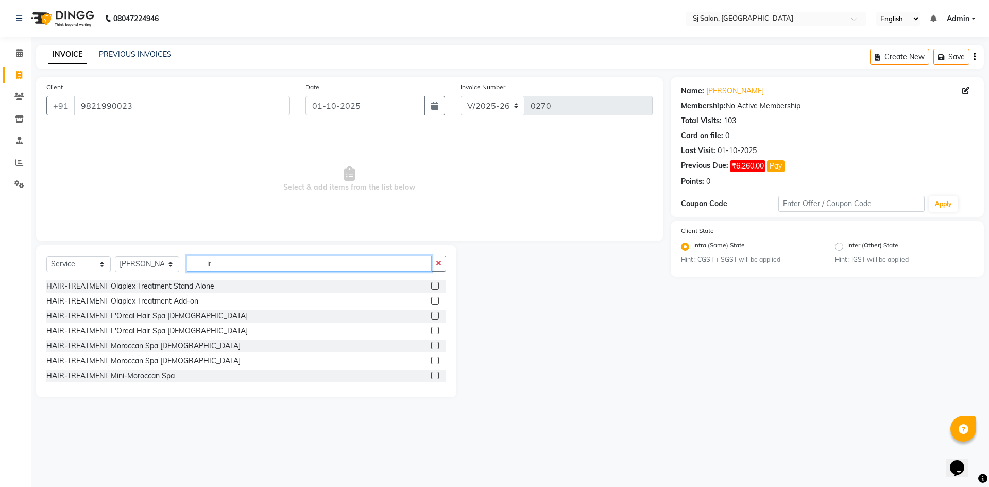
click at [238, 263] on input "ir" at bounding box center [309, 264] width 245 height 16
type input "i"
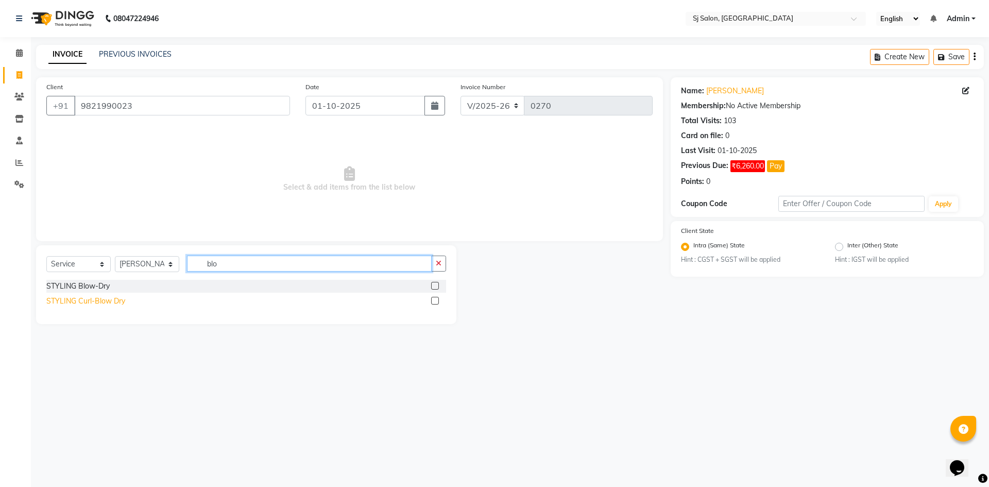
type input "blo"
click at [112, 300] on div "STYLING Curl-Blow Dry" at bounding box center [85, 301] width 79 height 11
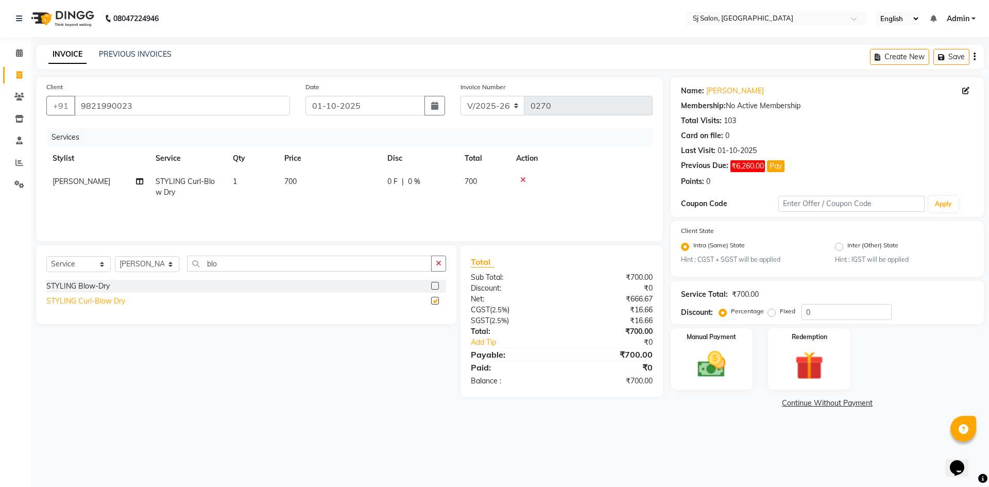
checkbox input "false"
click at [281, 191] on td "700" at bounding box center [329, 187] width 103 height 34
select select "86038"
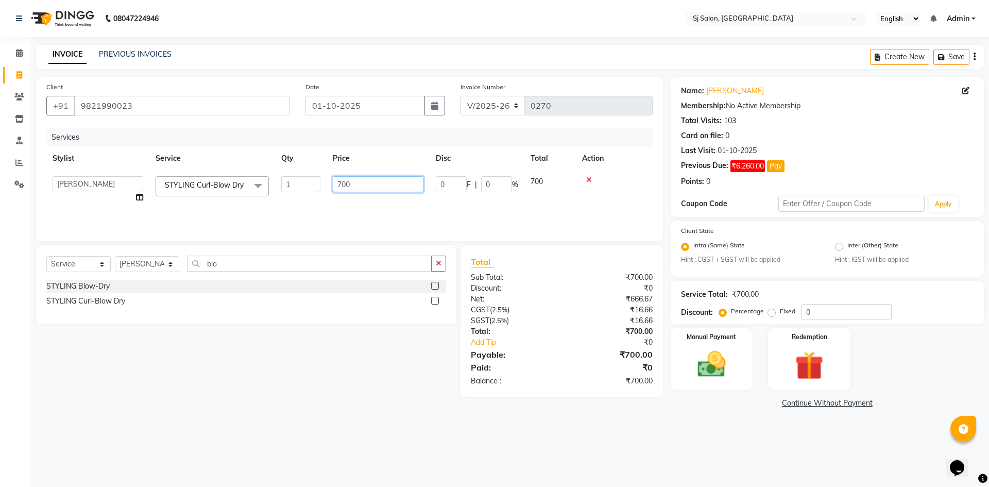
click at [342, 181] on input "700" at bounding box center [378, 184] width 91 height 16
type input "1000"
click at [343, 368] on div "Select Service Product Membership Package Voucher Prepaid Gift Card Select Styl…" at bounding box center [242, 320] width 428 height 151
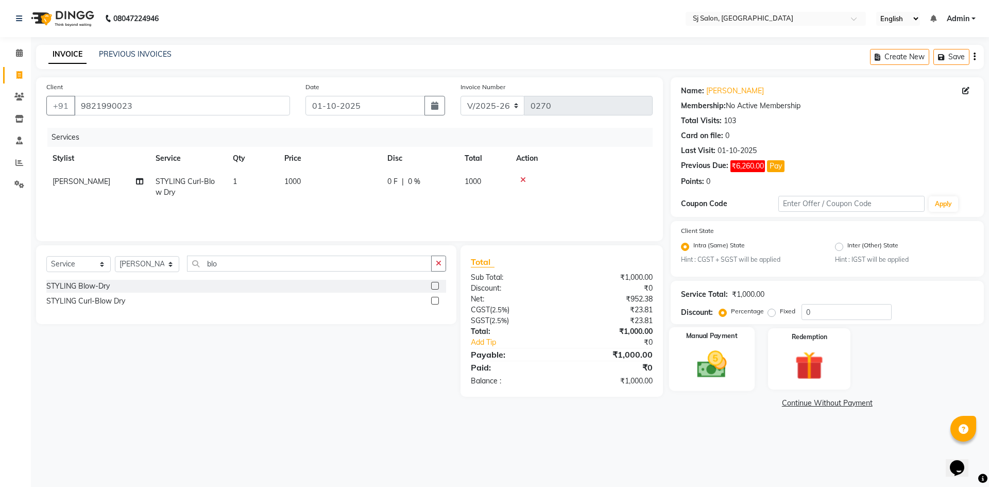
click at [707, 367] on img at bounding box center [712, 365] width 48 height 34
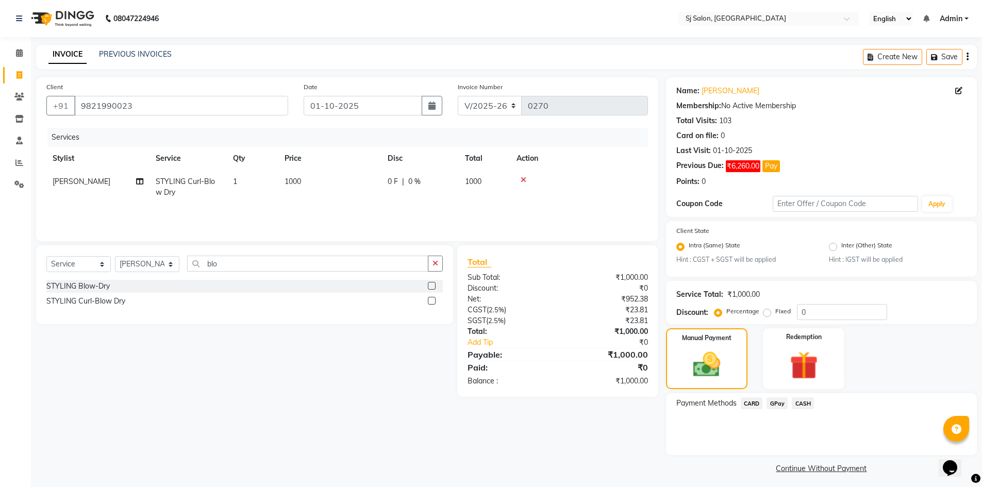
click at [803, 404] on span "CASH" at bounding box center [802, 403] width 22 height 12
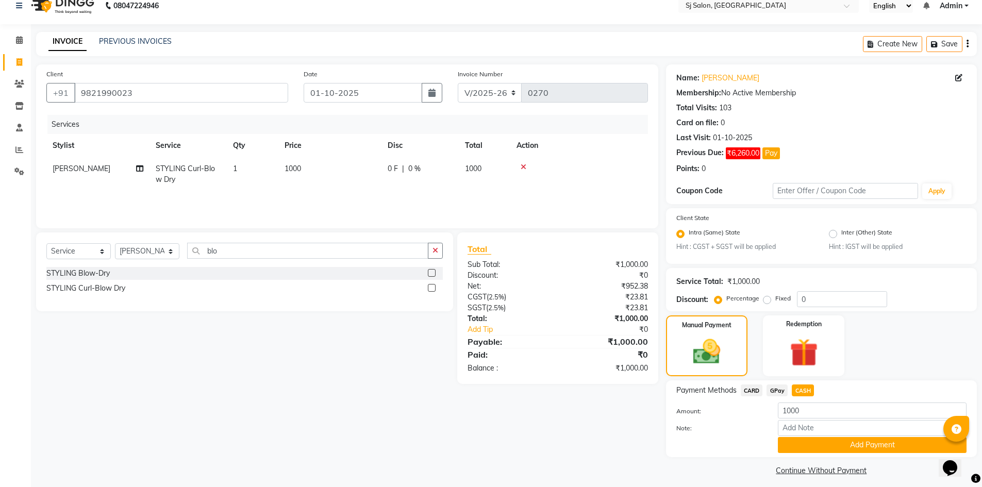
scroll to position [20, 0]
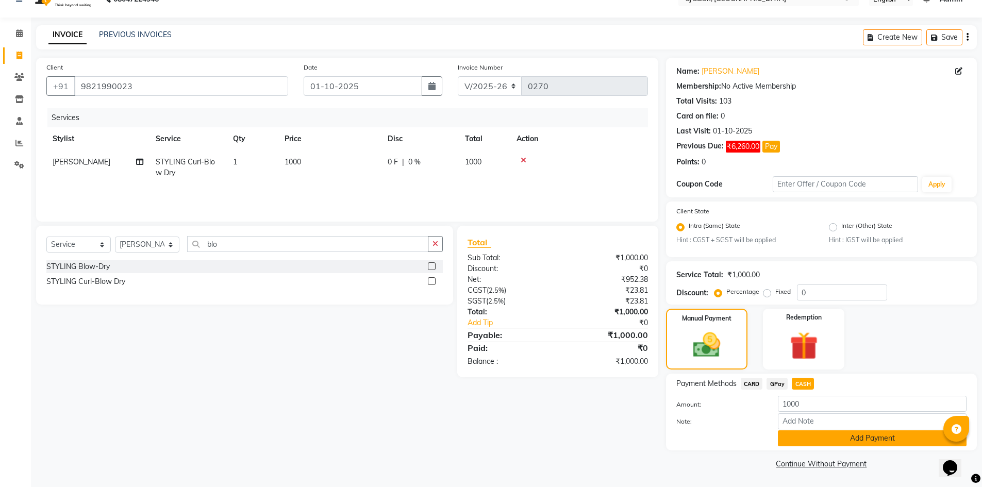
click at [799, 439] on button "Add Payment" at bounding box center [872, 438] width 189 height 16
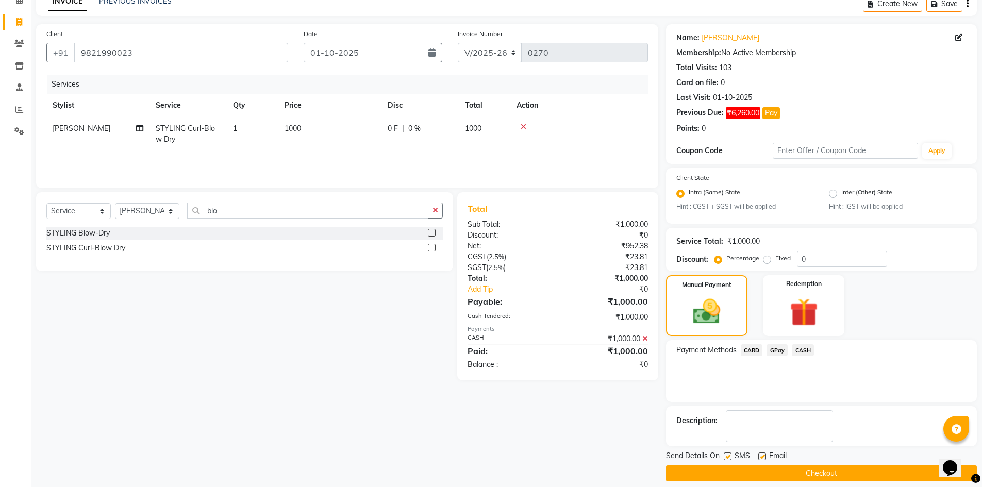
scroll to position [63, 0]
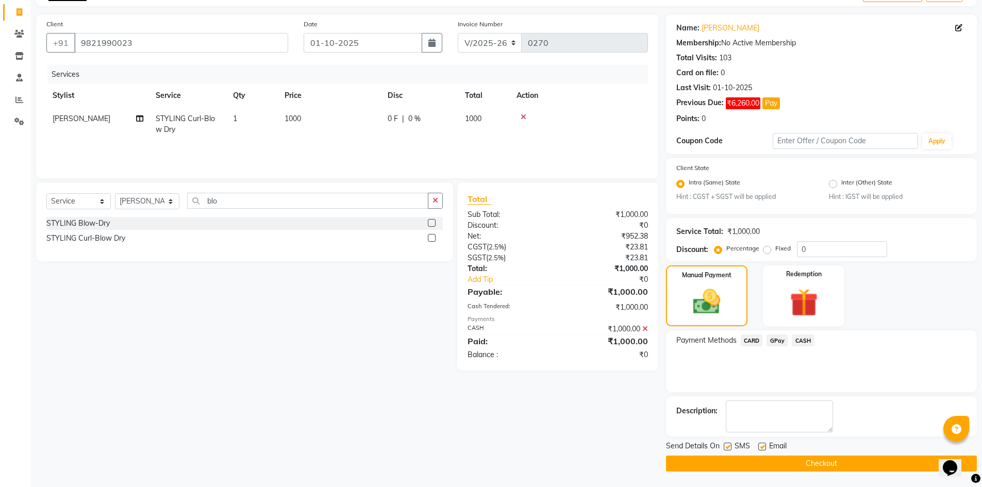
click at [729, 446] on label at bounding box center [727, 447] width 8 height 8
click at [729, 446] on input "checkbox" at bounding box center [726, 447] width 7 height 7
checkbox input "false"
click at [730, 462] on button "Checkout" at bounding box center [821, 464] width 311 height 16
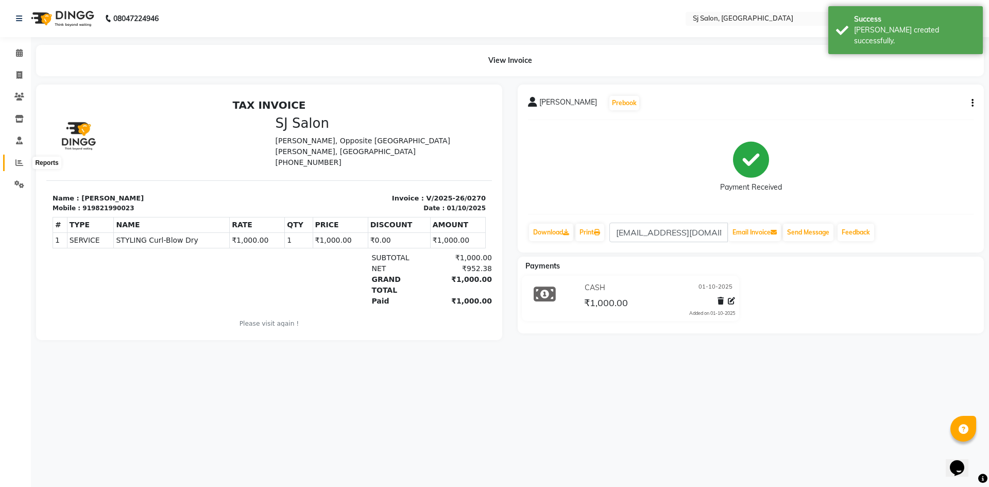
click at [18, 162] on icon at bounding box center [19, 163] width 8 height 8
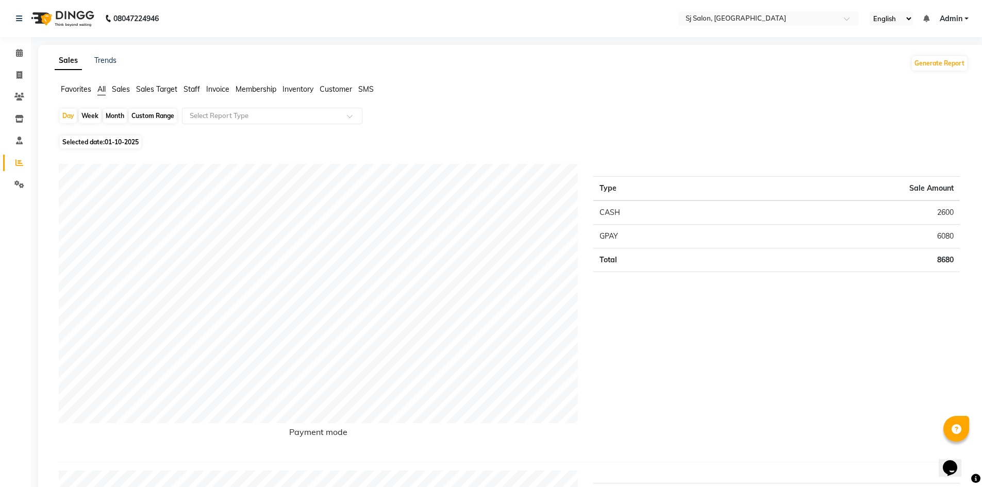
click at [116, 87] on span "Sales" at bounding box center [121, 89] width 18 height 9
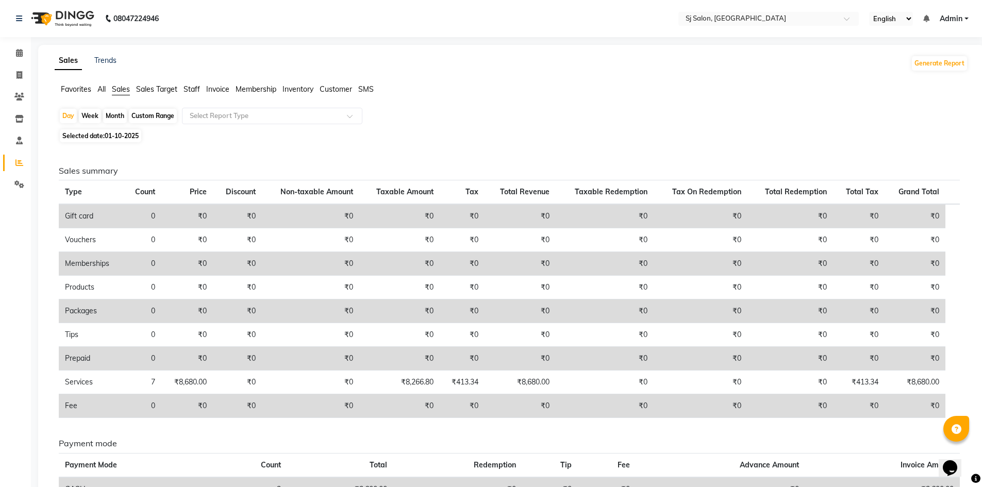
click at [191, 90] on span "Staff" at bounding box center [191, 89] width 16 height 9
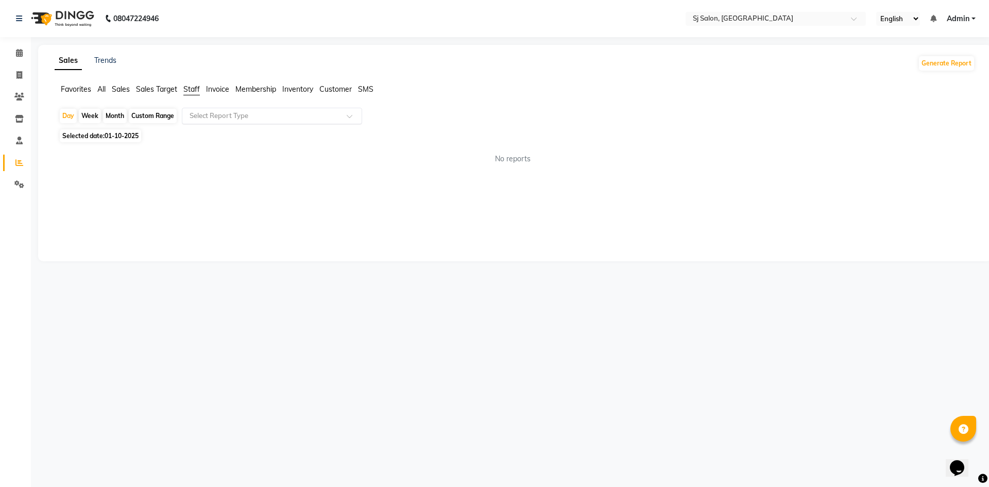
click at [220, 114] on input "text" at bounding box center [262, 116] width 148 height 10
click at [221, 134] on div "Staff summary" at bounding box center [271, 134] width 179 height 21
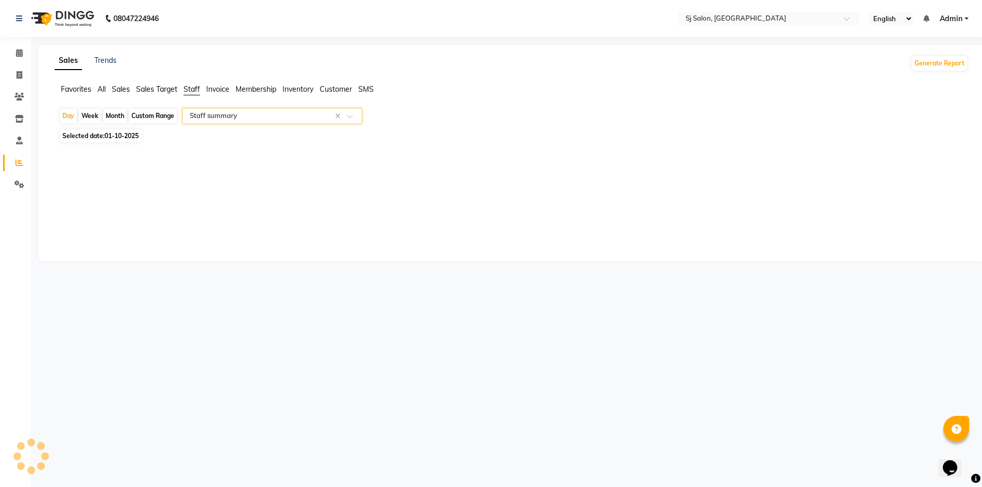
select select "pdf"
click at [123, 87] on span "Sales" at bounding box center [121, 89] width 18 height 9
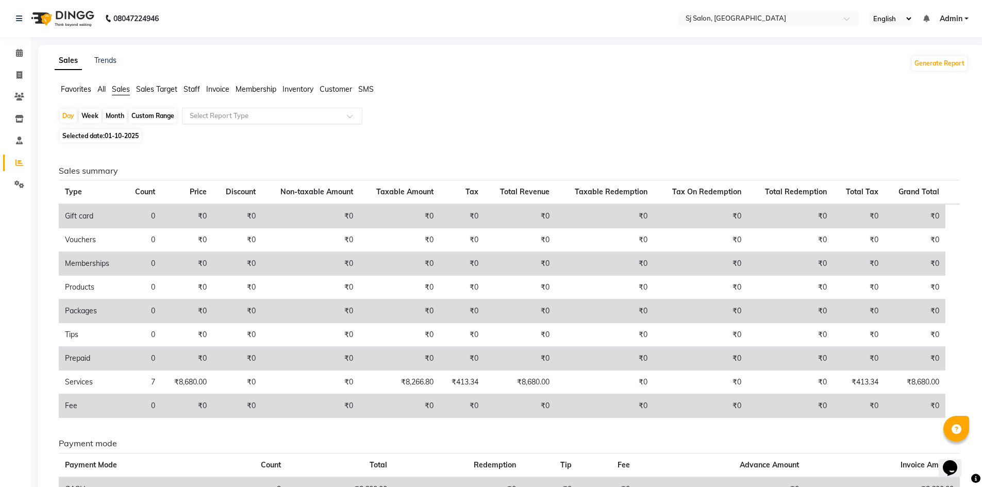
click at [208, 117] on input "text" at bounding box center [262, 116] width 148 height 10
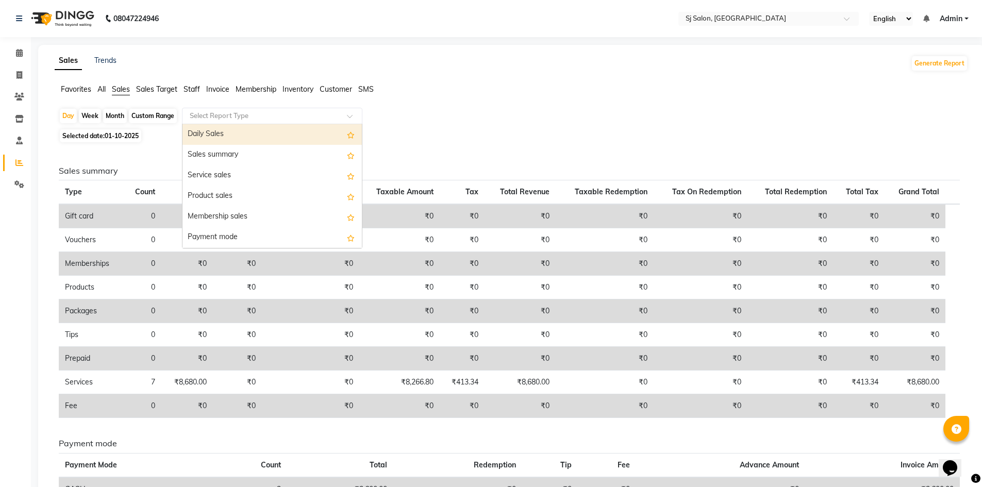
click at [186, 86] on span "Staff" at bounding box center [191, 89] width 16 height 9
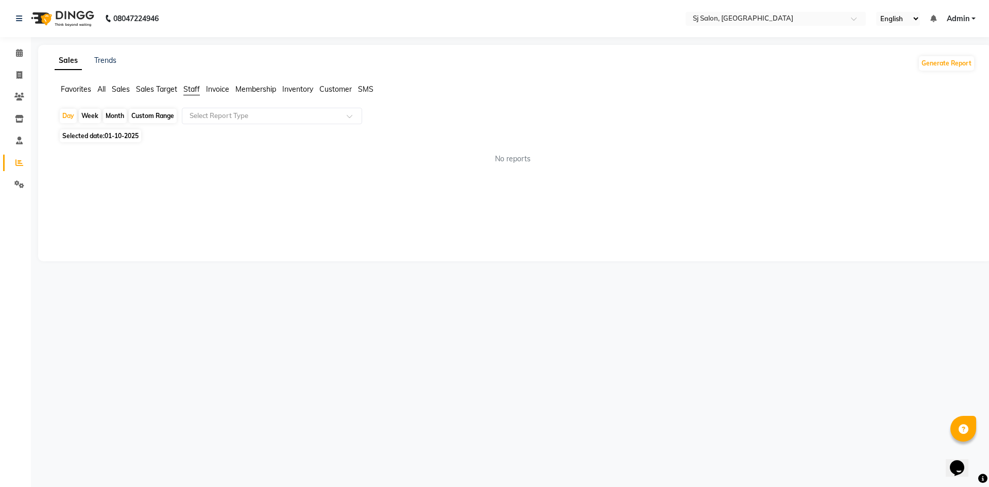
click at [117, 111] on div "Month" at bounding box center [115, 116] width 24 height 14
select select "10"
select select "2025"
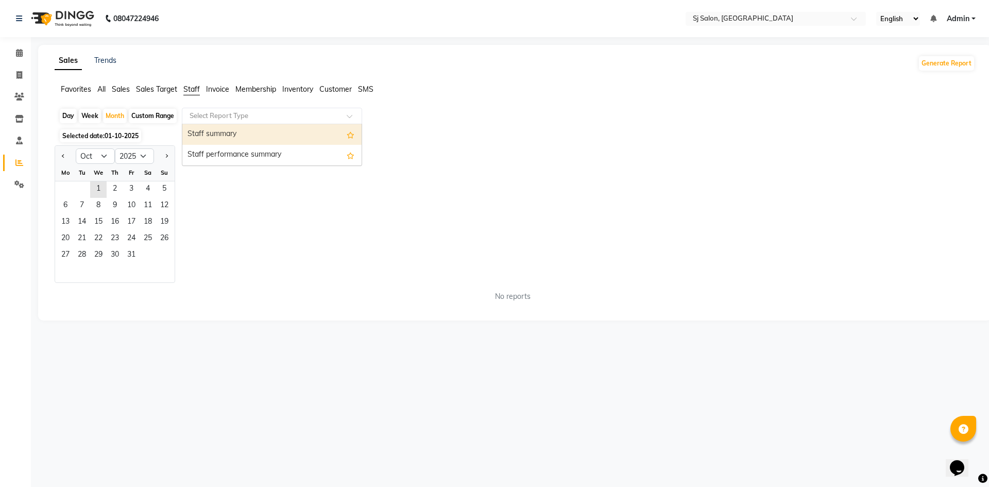
click at [208, 119] on input "text" at bounding box center [262, 116] width 148 height 10
click at [213, 134] on div "Staff summary" at bounding box center [271, 134] width 179 height 21
select select "pdf"
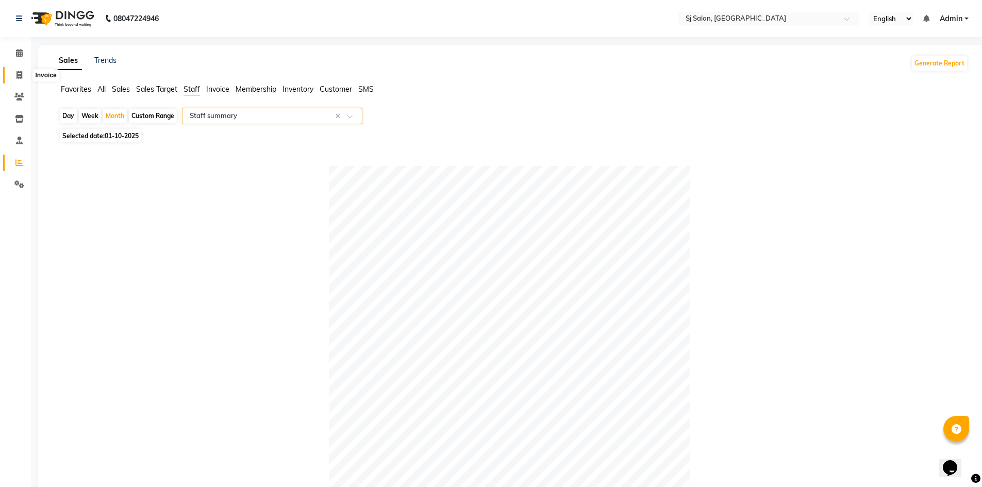
click at [21, 74] on icon at bounding box center [19, 75] width 6 height 8
select select "service"
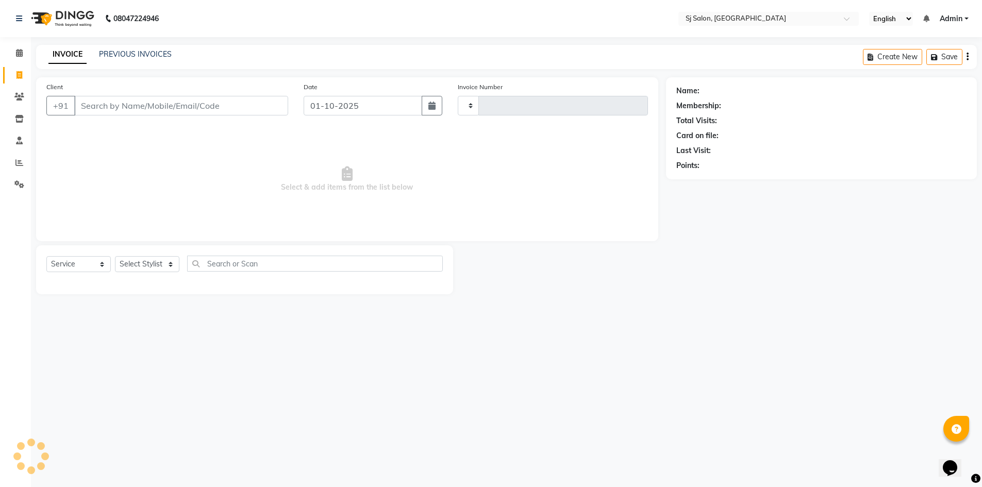
type input "0271"
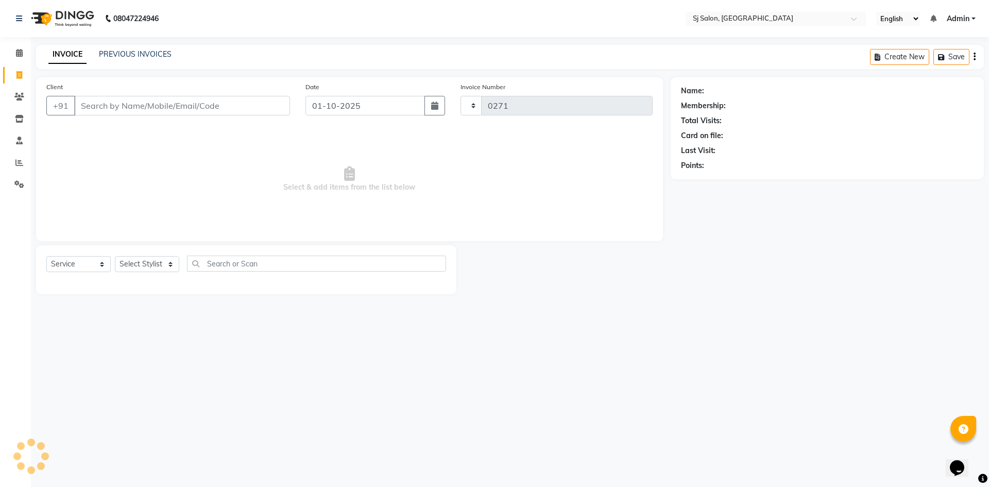
select select "8616"
